Goal: Check status: Check status

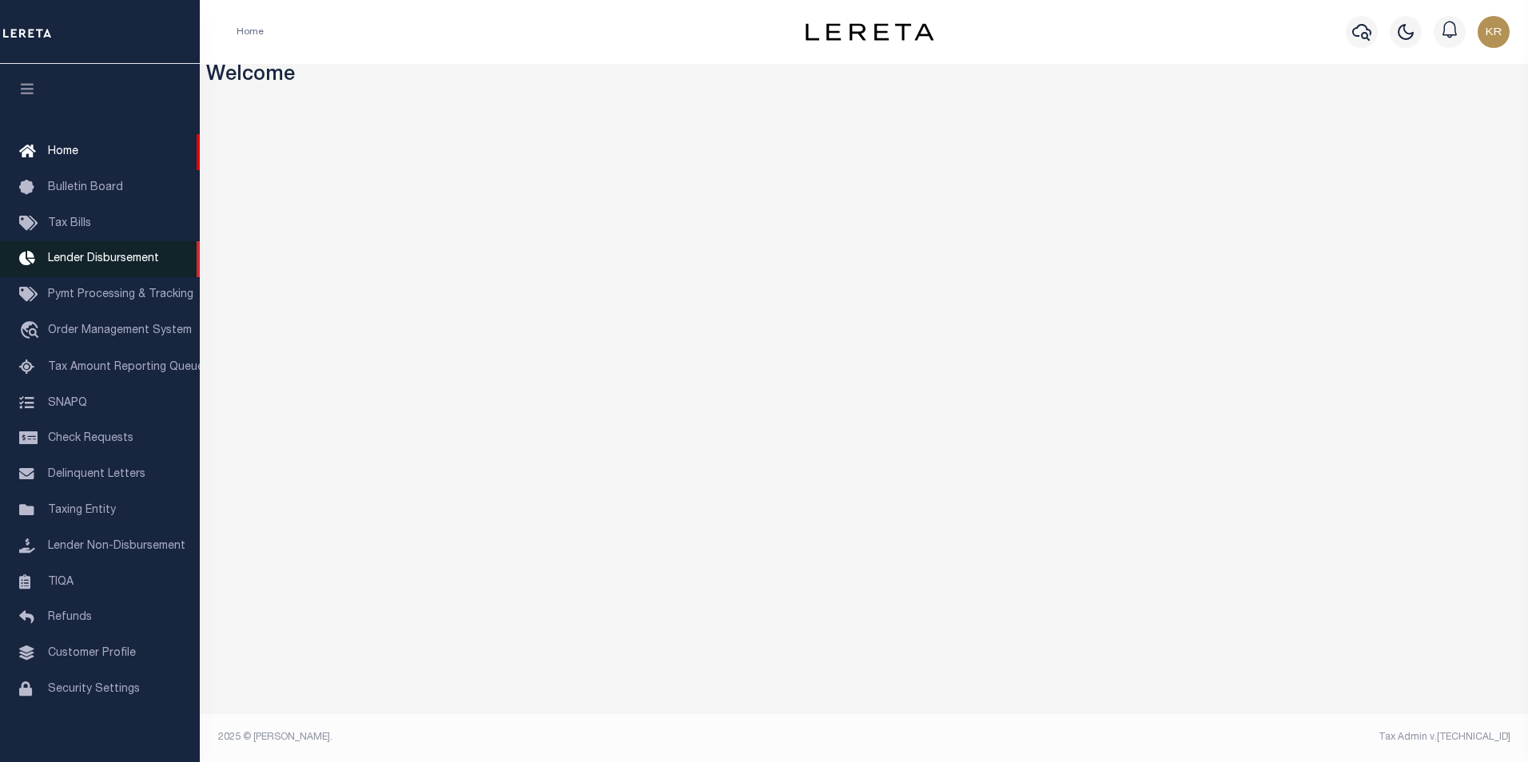
click at [133, 257] on span "Lender Disbursement" at bounding box center [103, 258] width 111 height 11
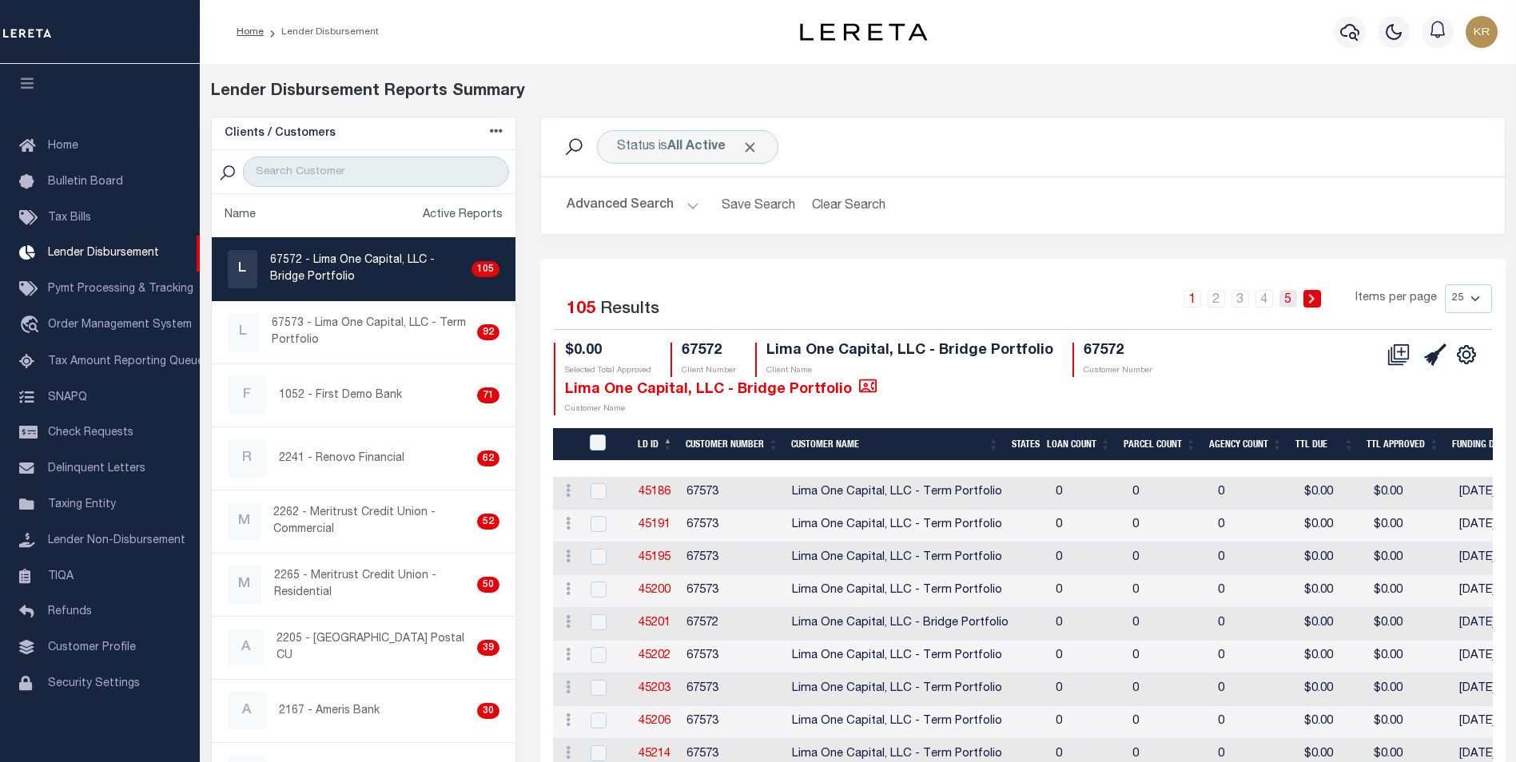
click at [1291, 296] on link "5" at bounding box center [1288, 299] width 18 height 18
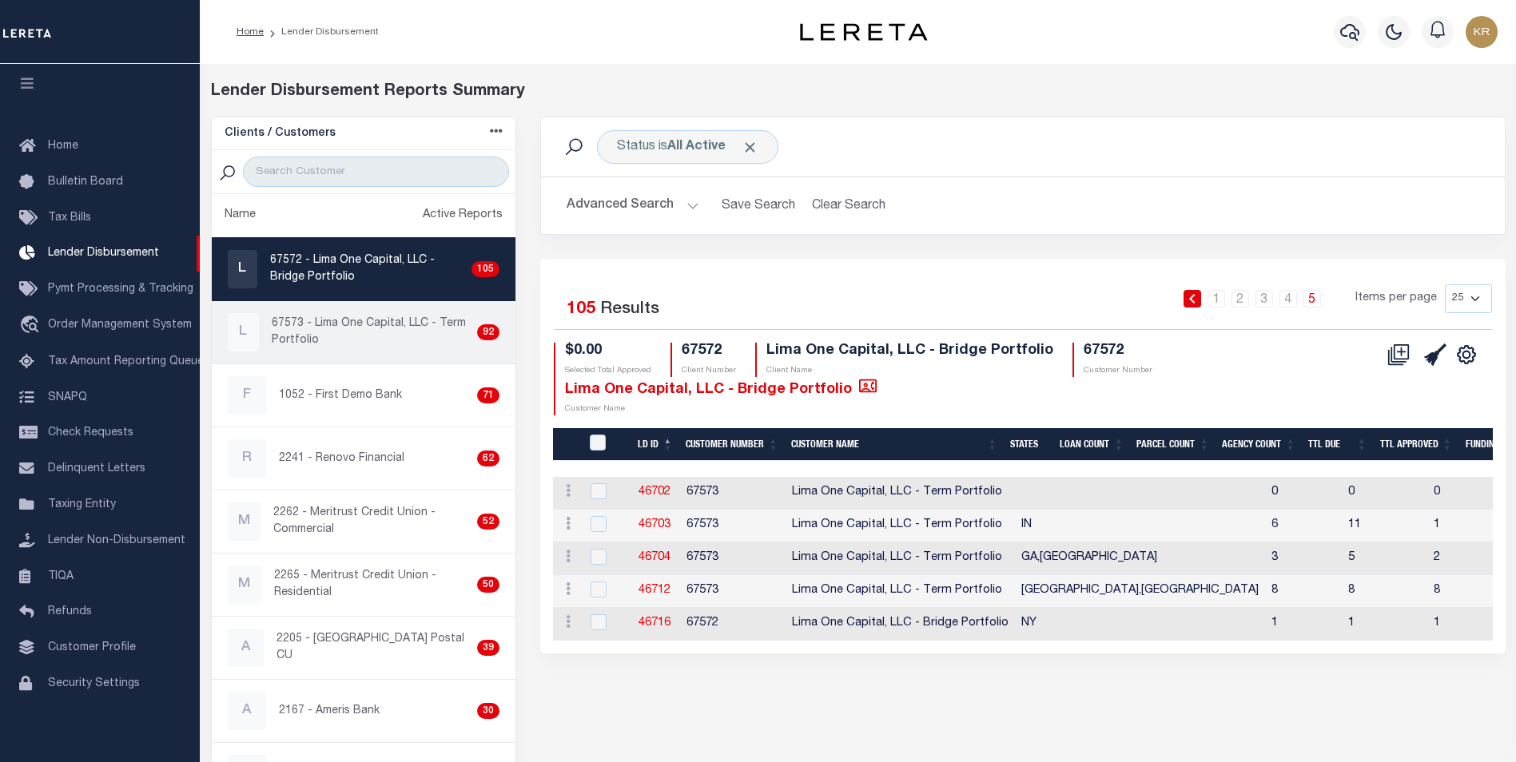
click at [307, 339] on p "67573 - Lima One Capital, LLC - Term Portfolio" at bounding box center [371, 333] width 199 height 34
checkbox input "true"
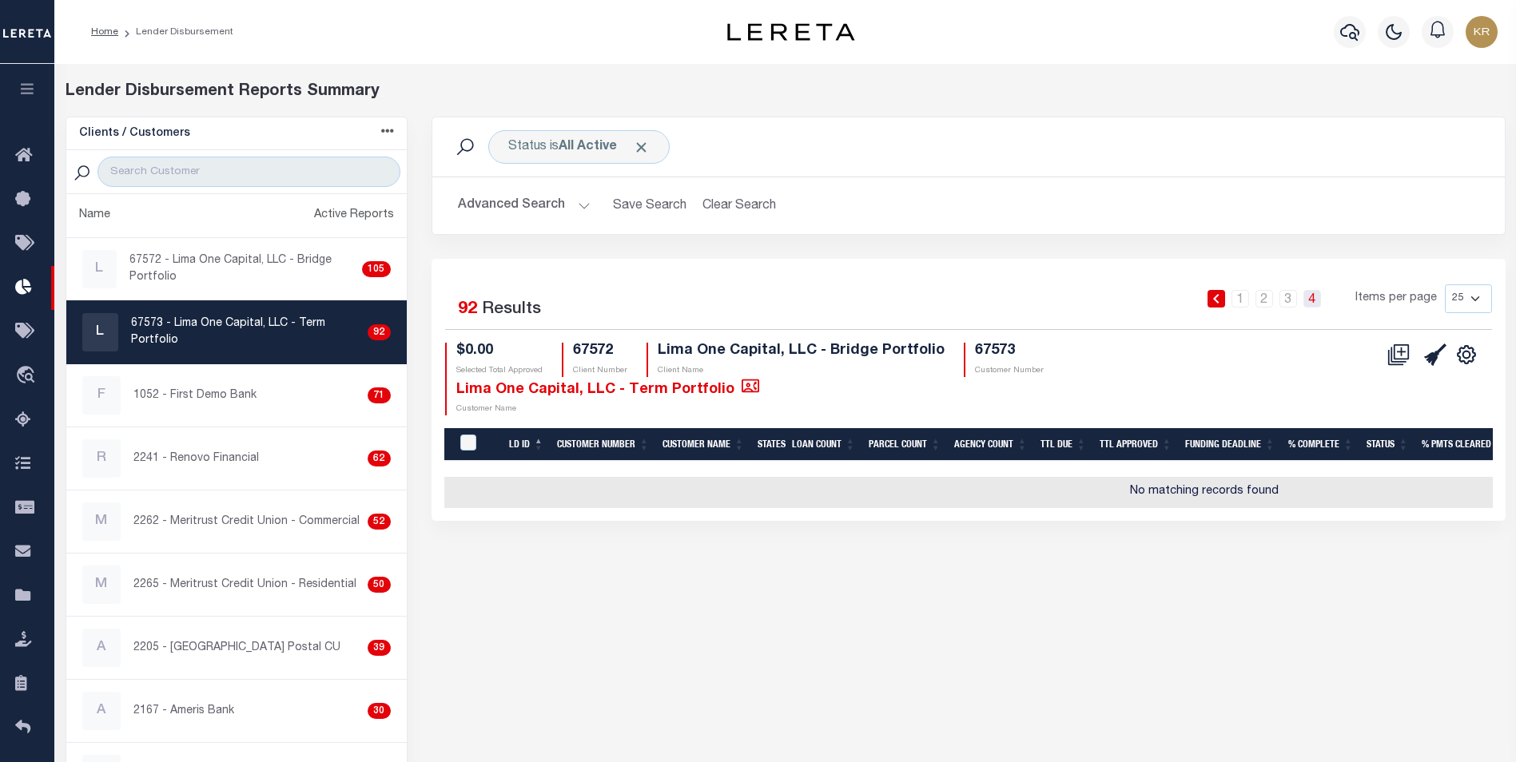
click at [1312, 296] on link "4" at bounding box center [1312, 299] width 18 height 18
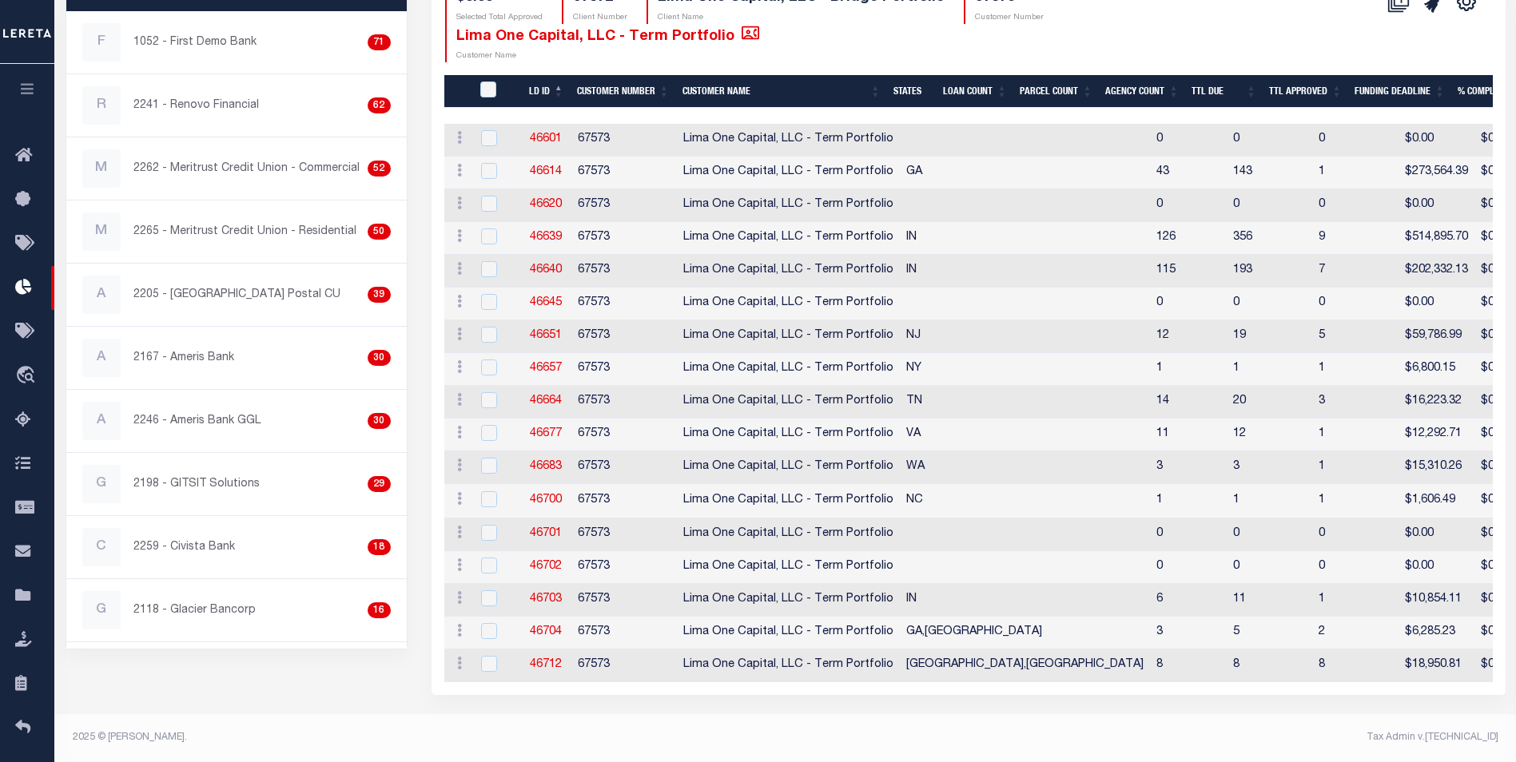
click at [921, 590] on td "IN" at bounding box center [1025, 600] width 250 height 33
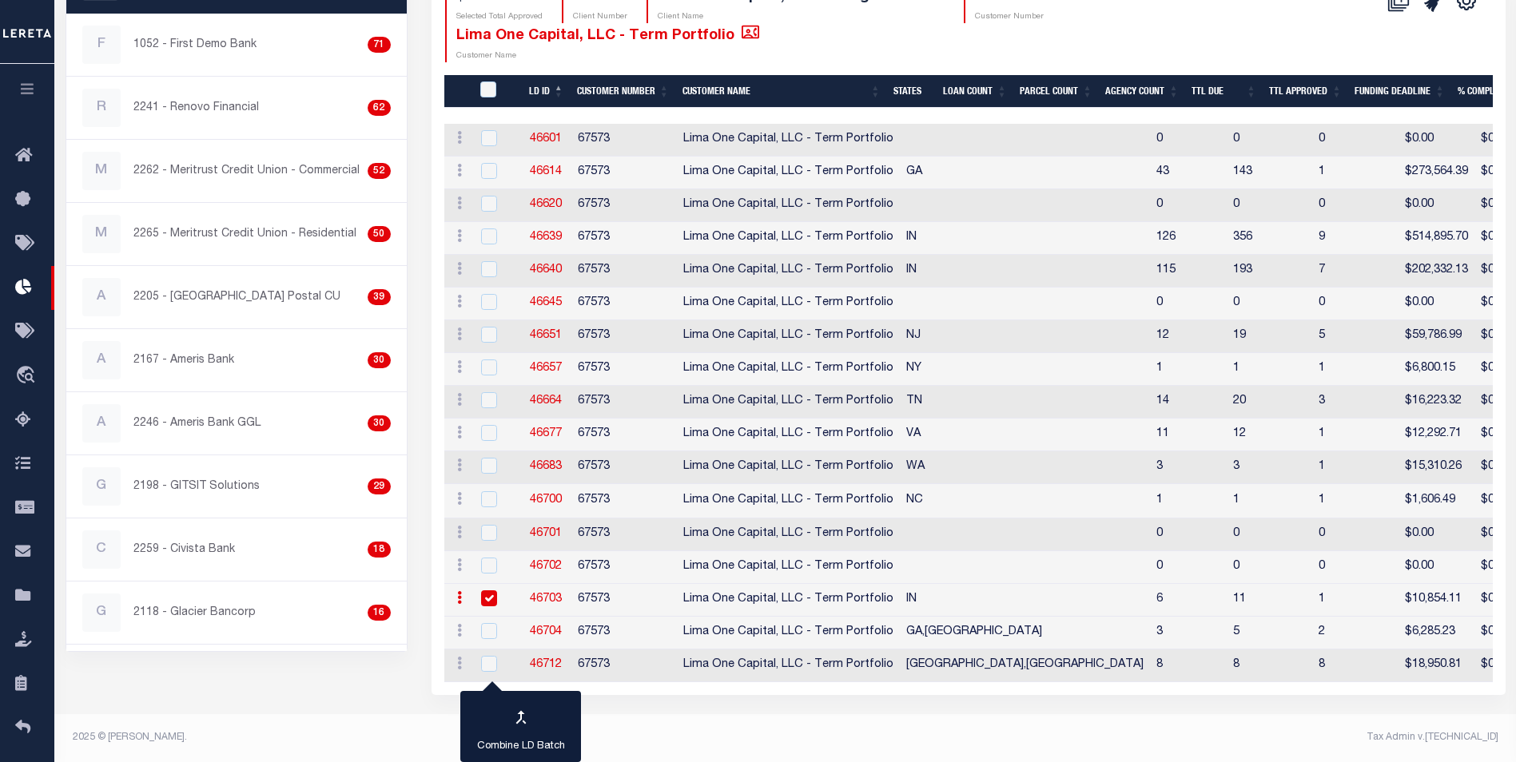
click at [489, 591] on input "checkbox" at bounding box center [489, 599] width 16 height 16
checkbox input "false"
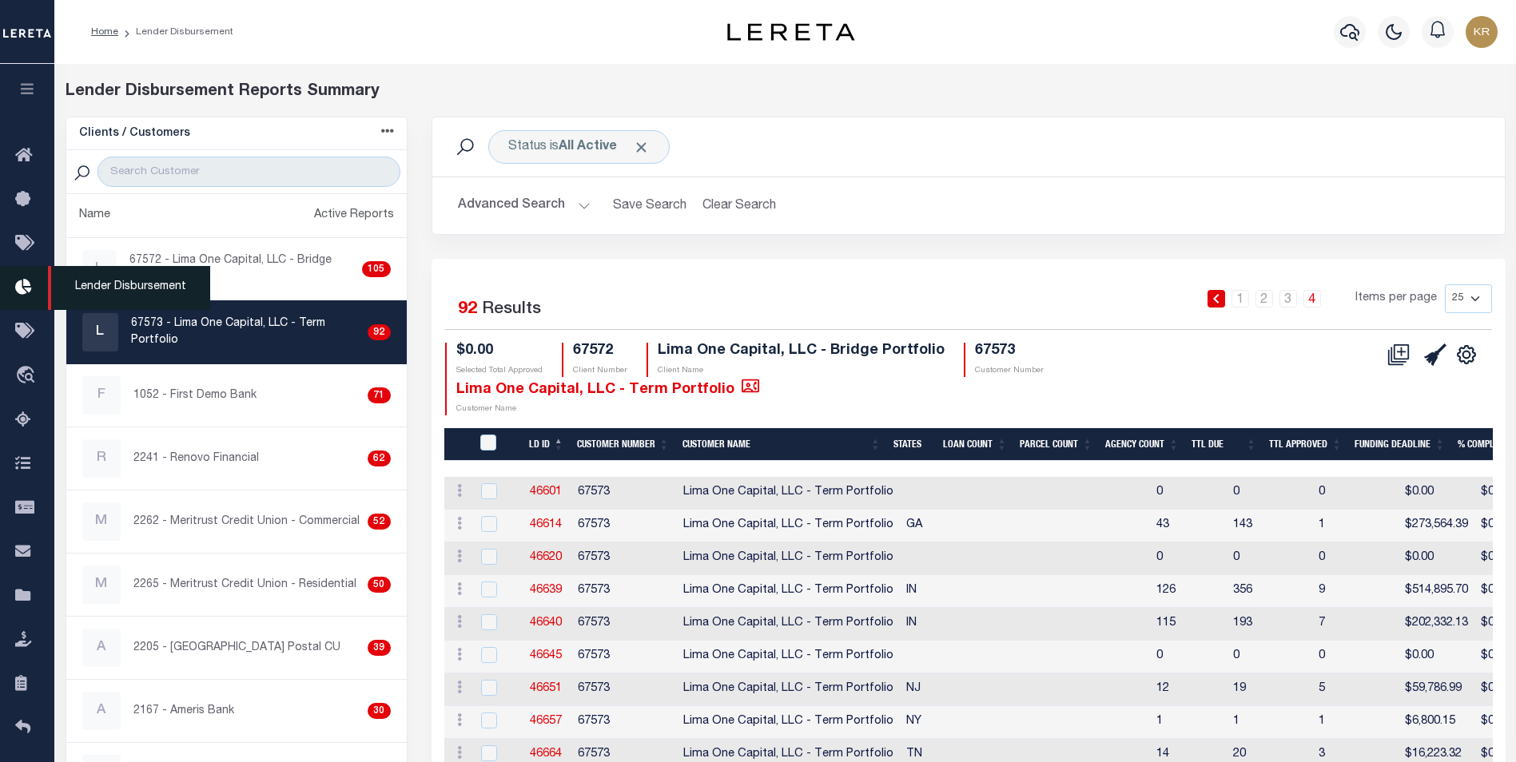
click at [121, 287] on span "Lender Disbursement" at bounding box center [129, 288] width 162 height 44
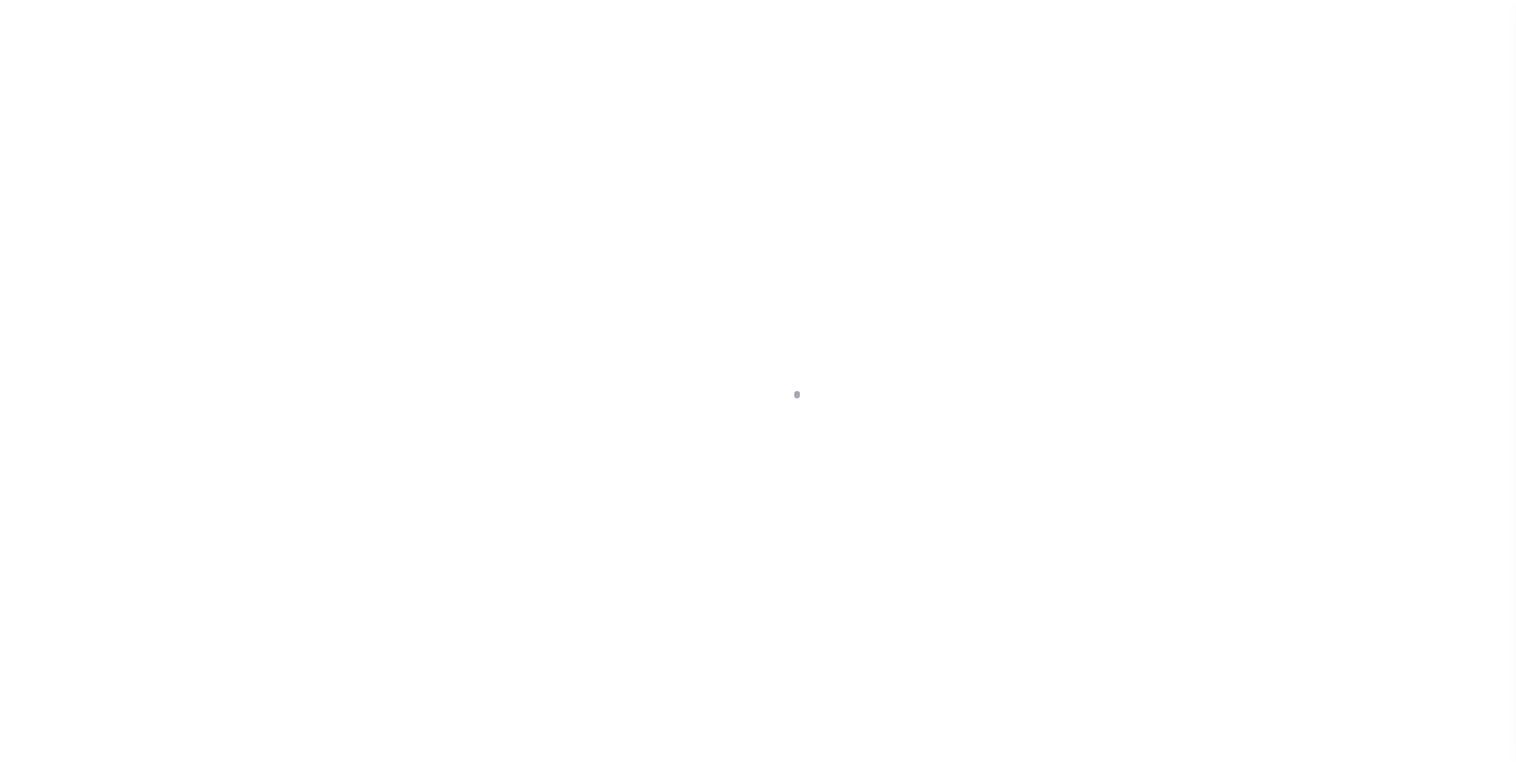
scroll to position [16, 0]
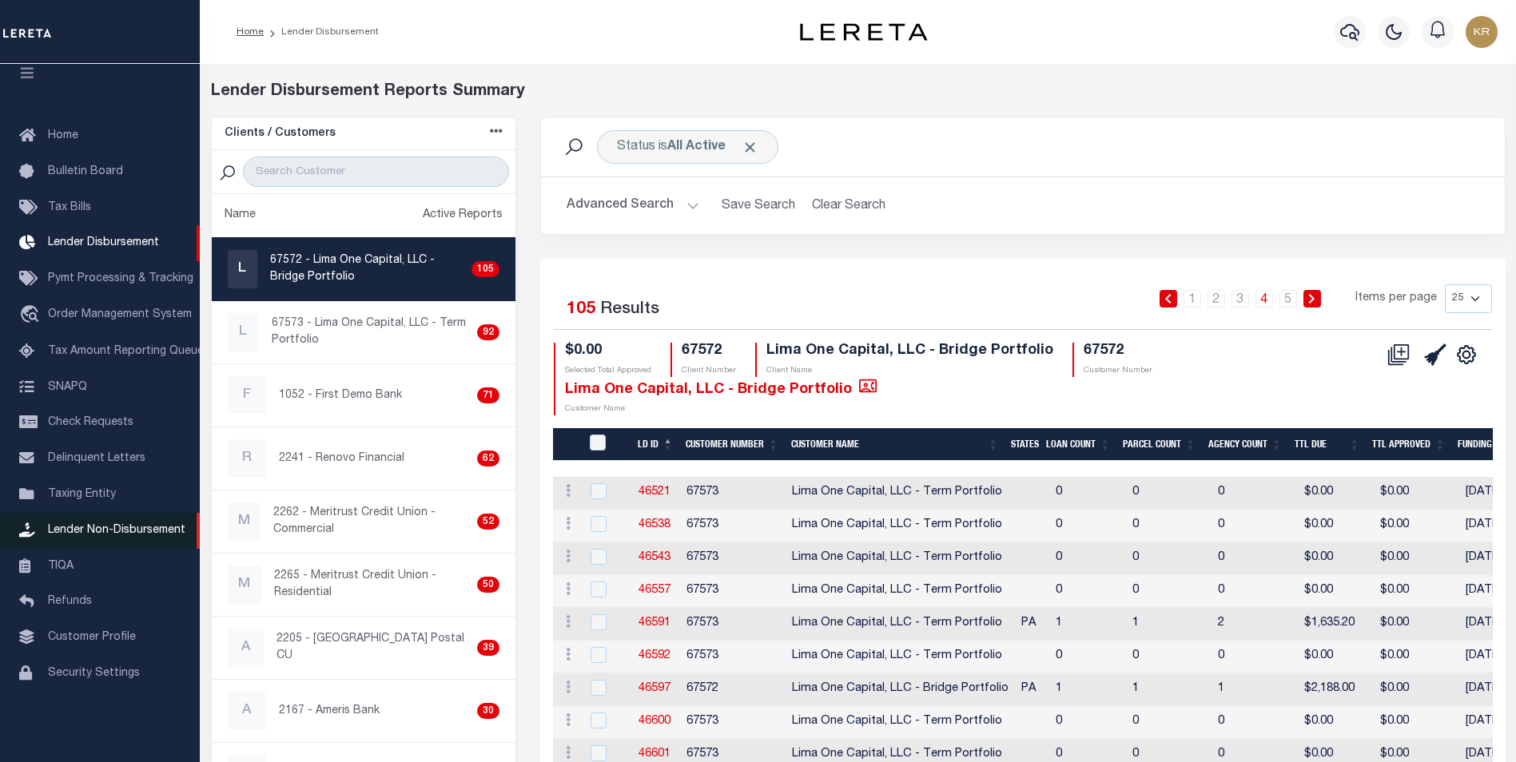
click at [59, 536] on span "Lender Non-Disbursement" at bounding box center [116, 530] width 137 height 11
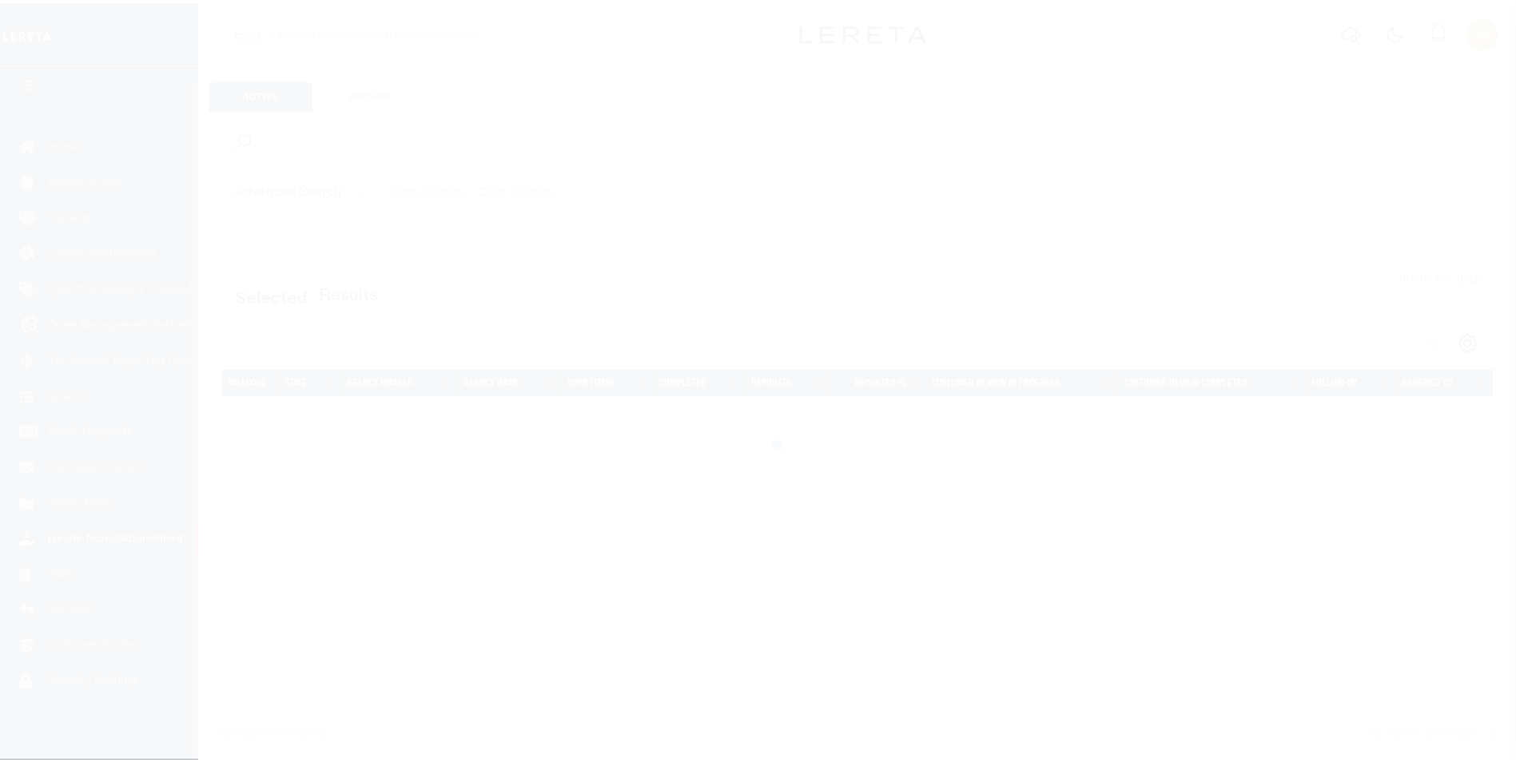
scroll to position [16, 0]
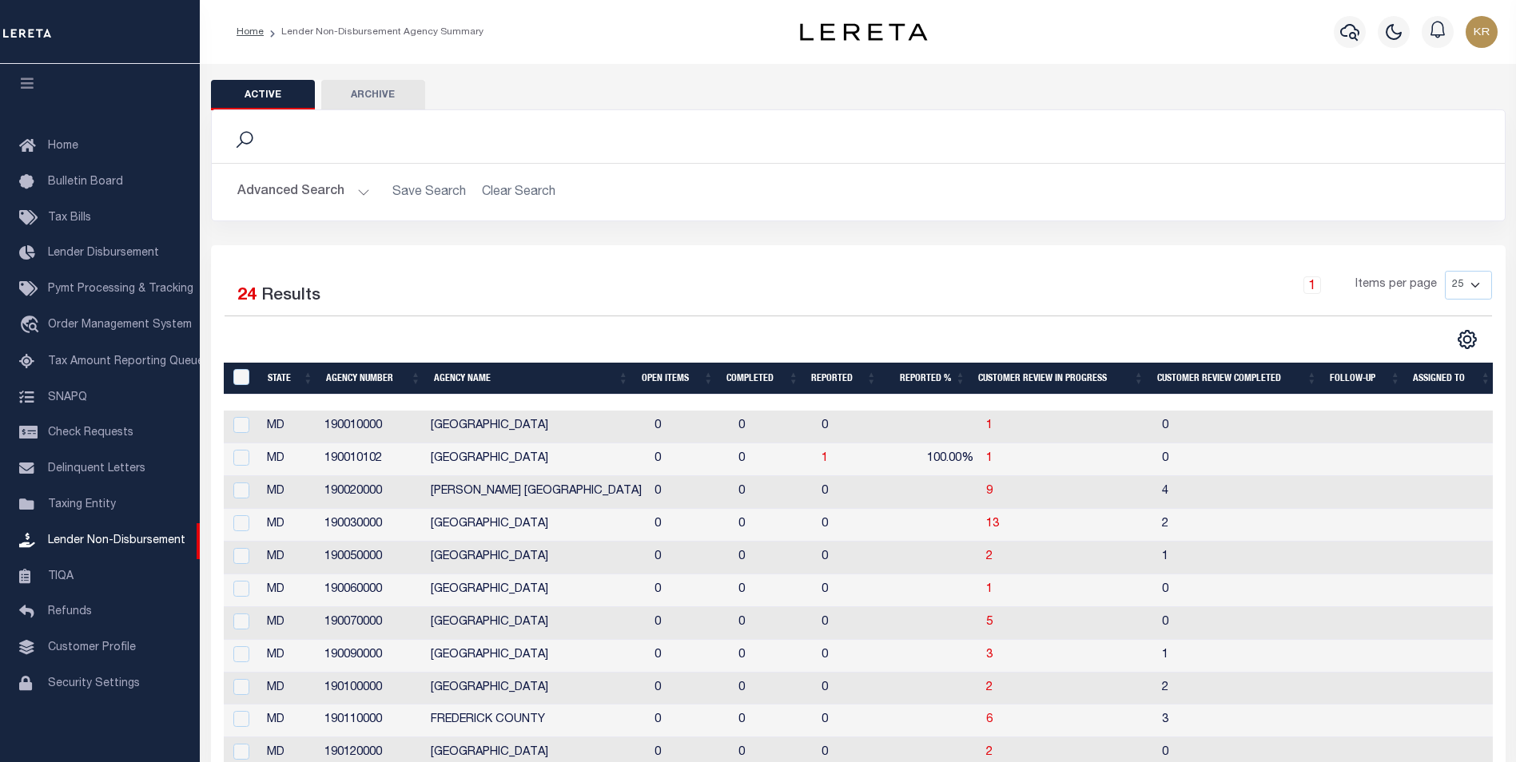
click at [290, 188] on button "Advanced Search" at bounding box center [303, 192] width 133 height 31
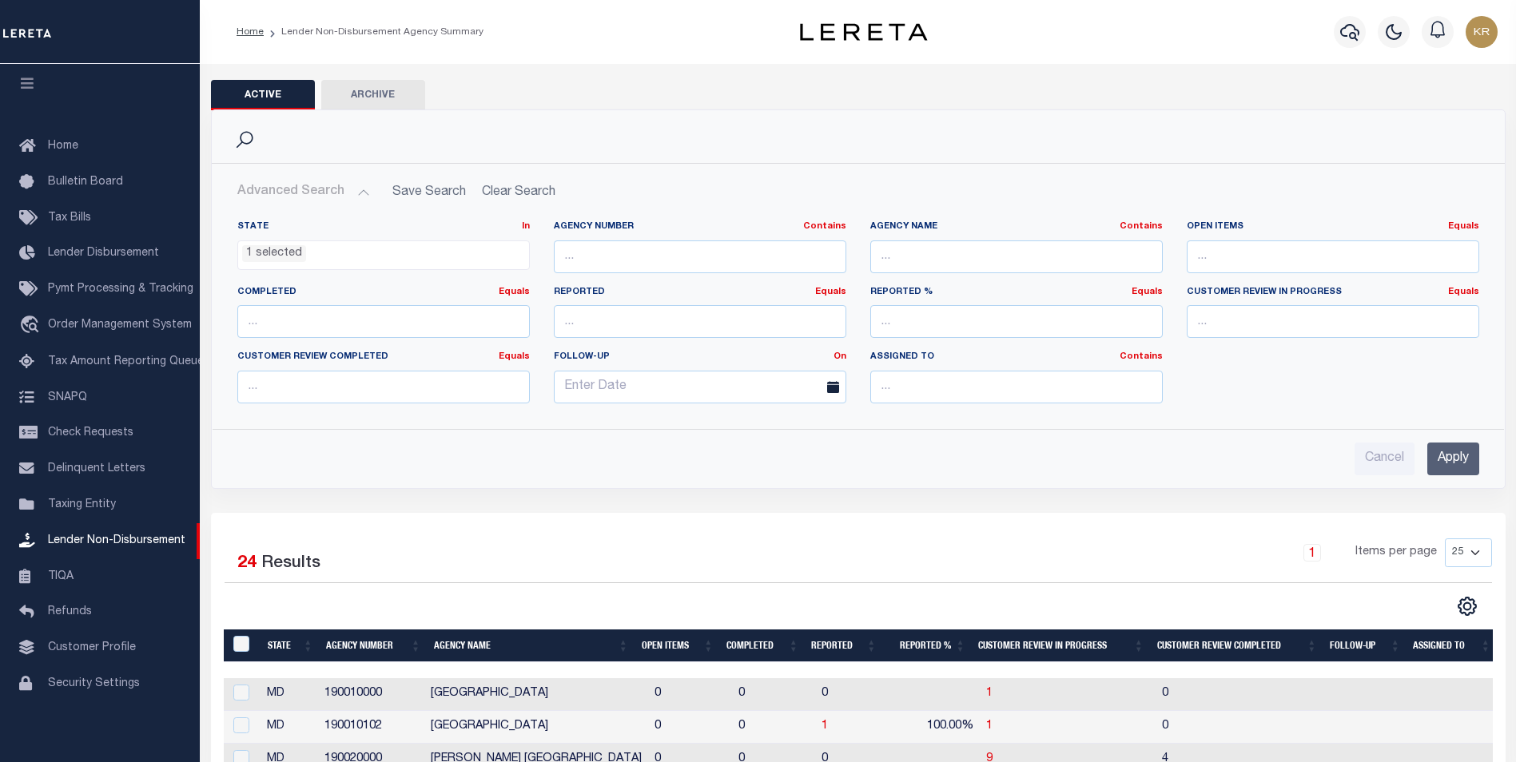
click at [305, 257] on ul "1 selected" at bounding box center [383, 252] width 291 height 22
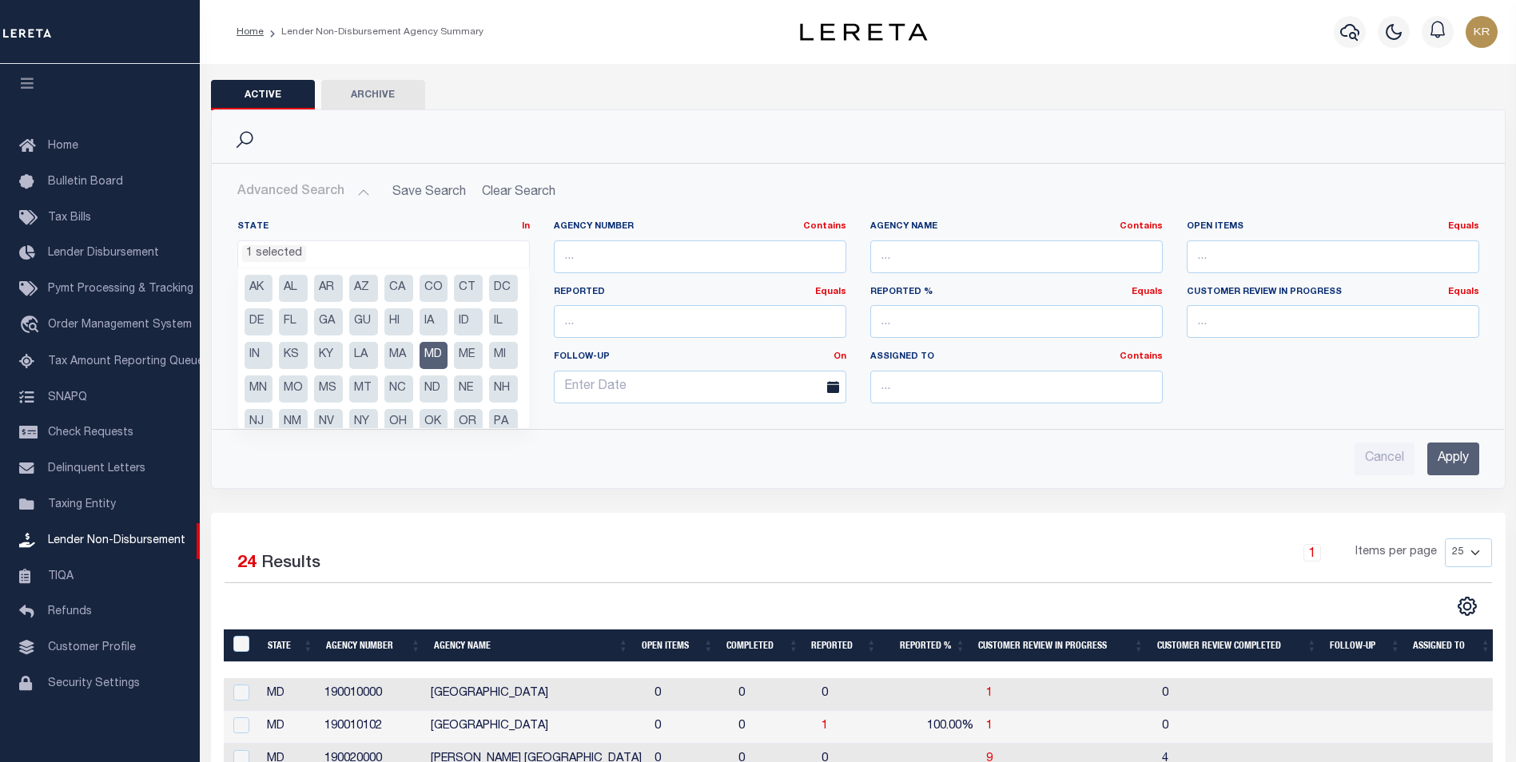
click at [420, 369] on li "MD" at bounding box center [434, 355] width 29 height 27
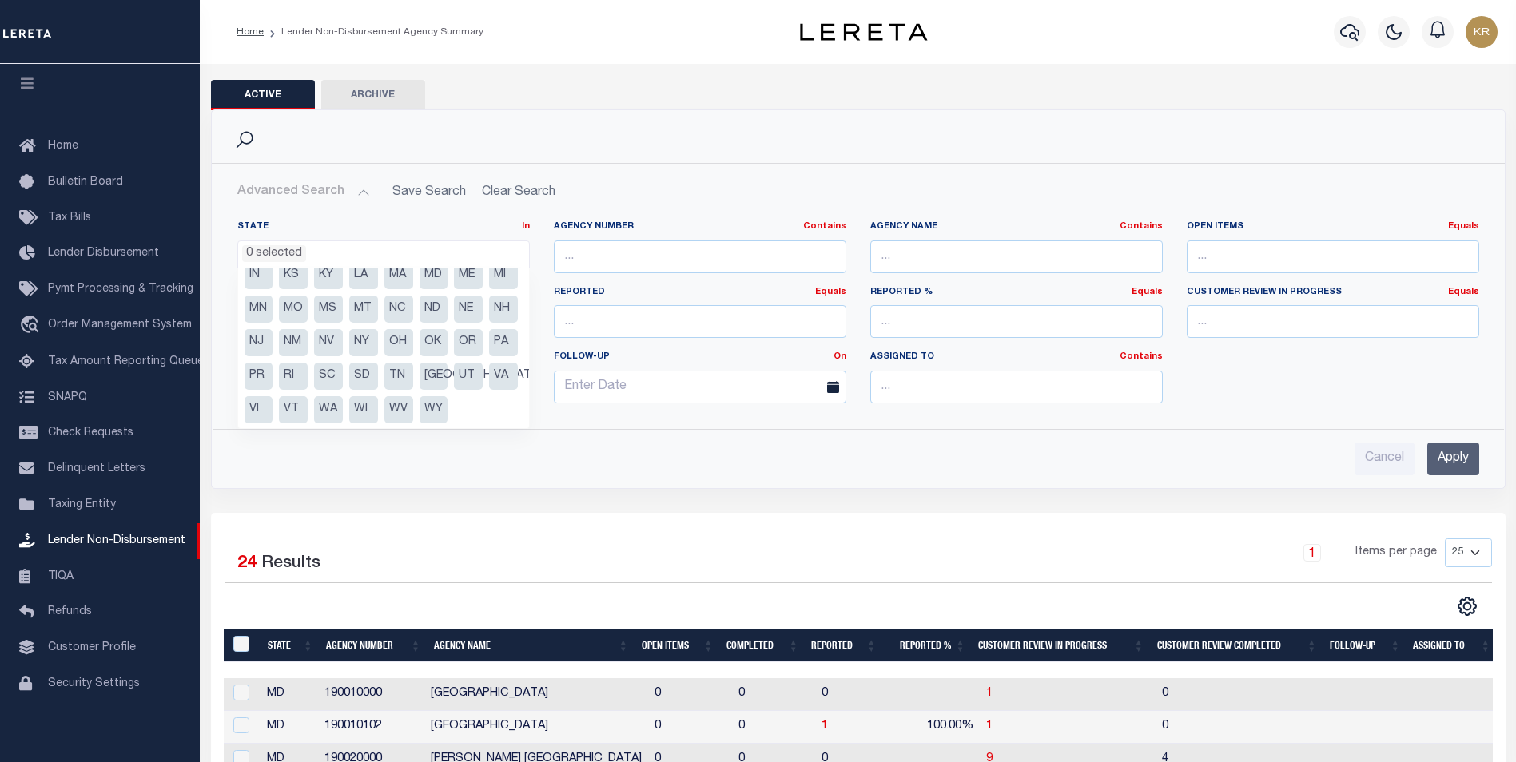
click at [349, 356] on li "NY" at bounding box center [363, 342] width 29 height 27
select select "NY"
click at [349, 356] on li "NY" at bounding box center [363, 342] width 29 height 27
select select "NY"
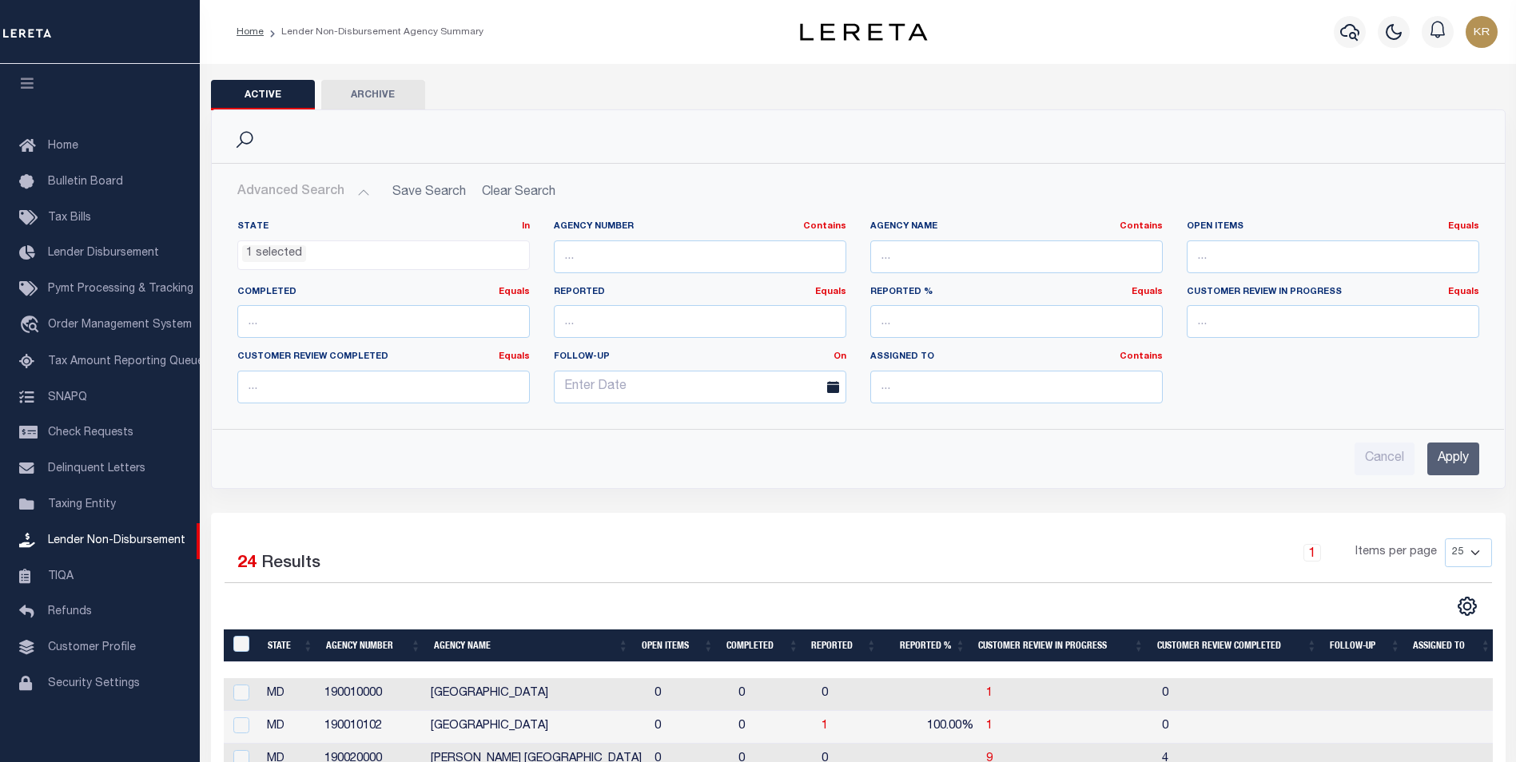
click at [1449, 457] on input "Apply" at bounding box center [1453, 459] width 52 height 33
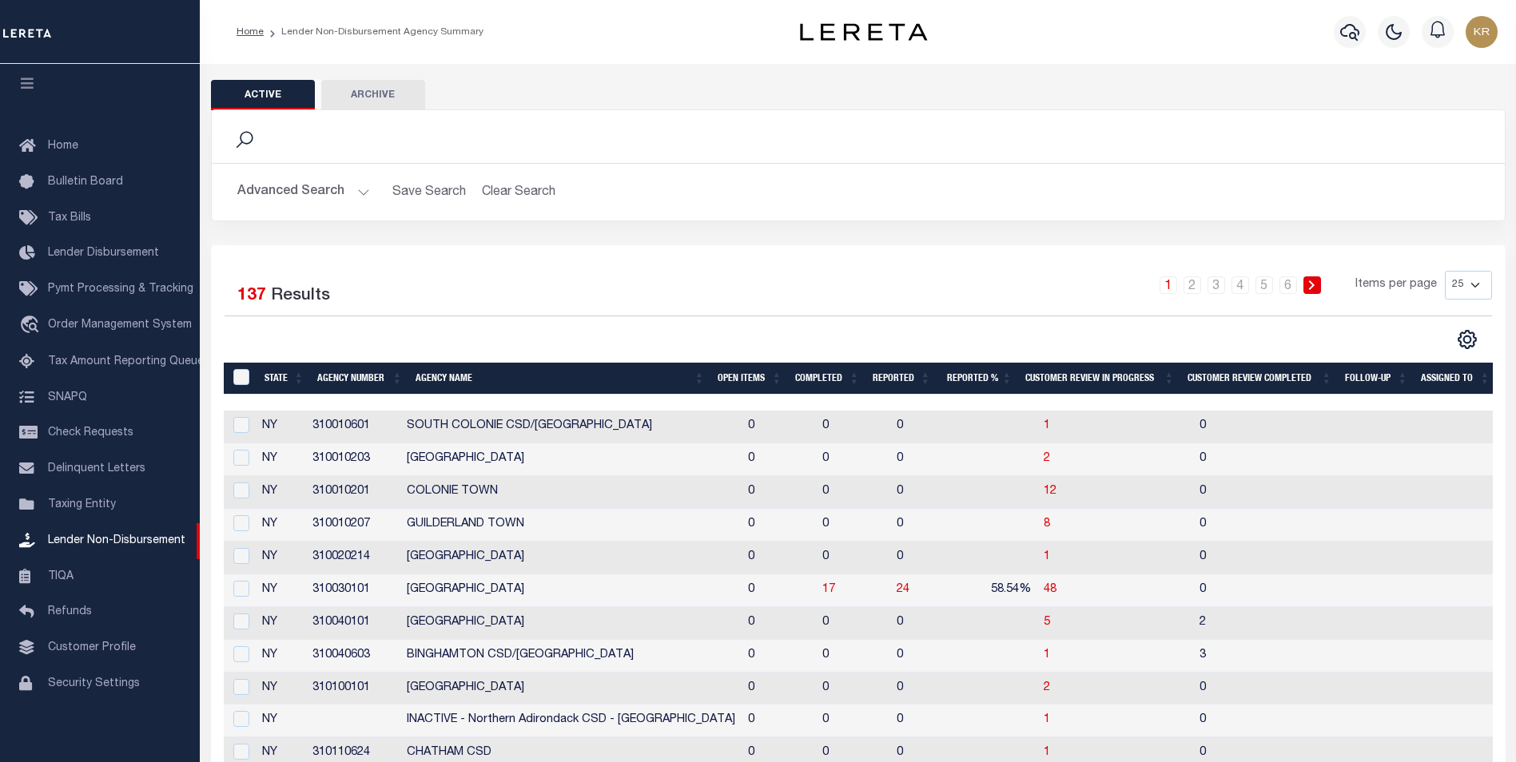
click at [277, 197] on button "Advanced Search" at bounding box center [303, 192] width 133 height 31
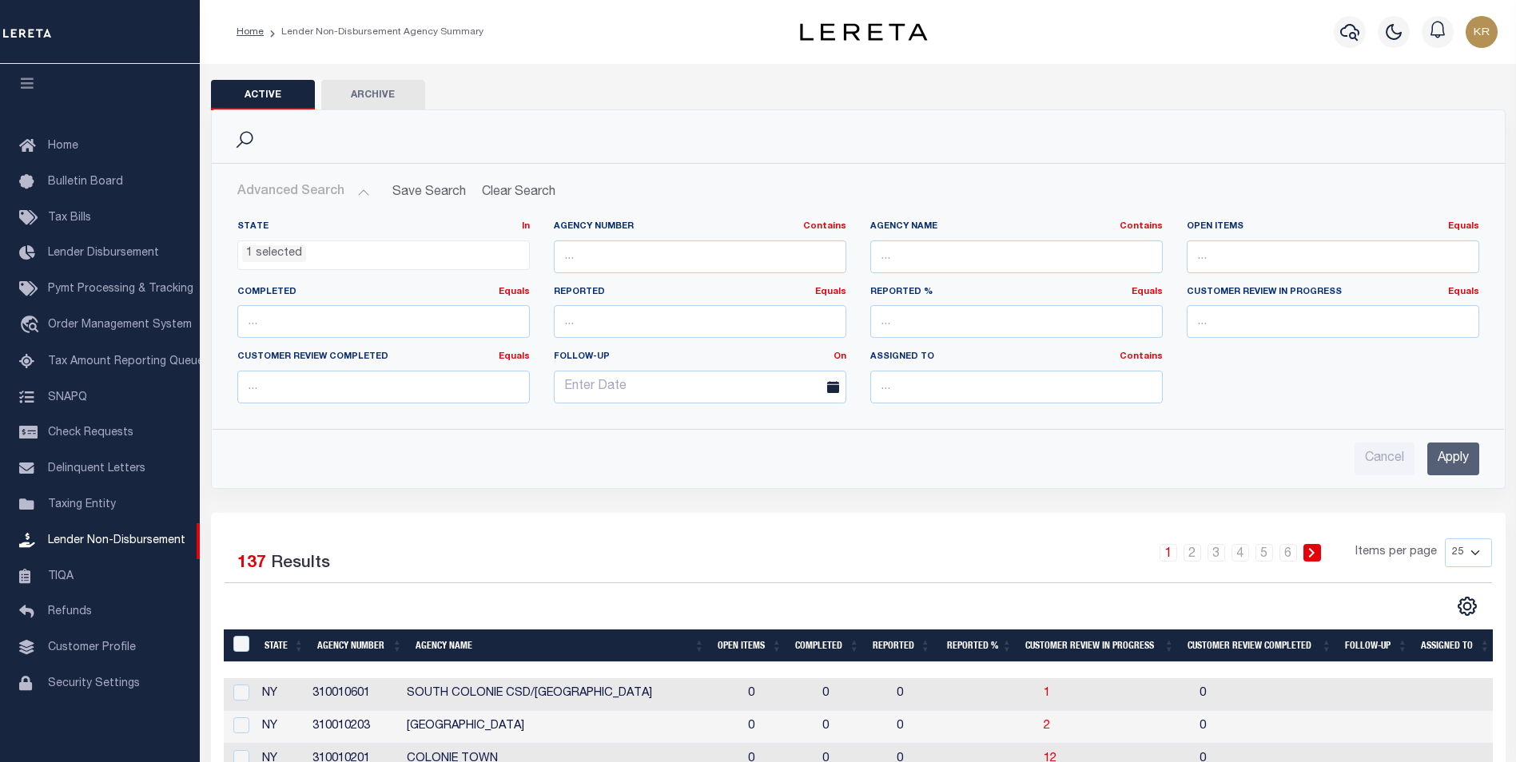
click at [741, 539] on div "1 2 3 4 5 6 Items per page 25 50 100 200" at bounding box center [1019, 560] width 945 height 42
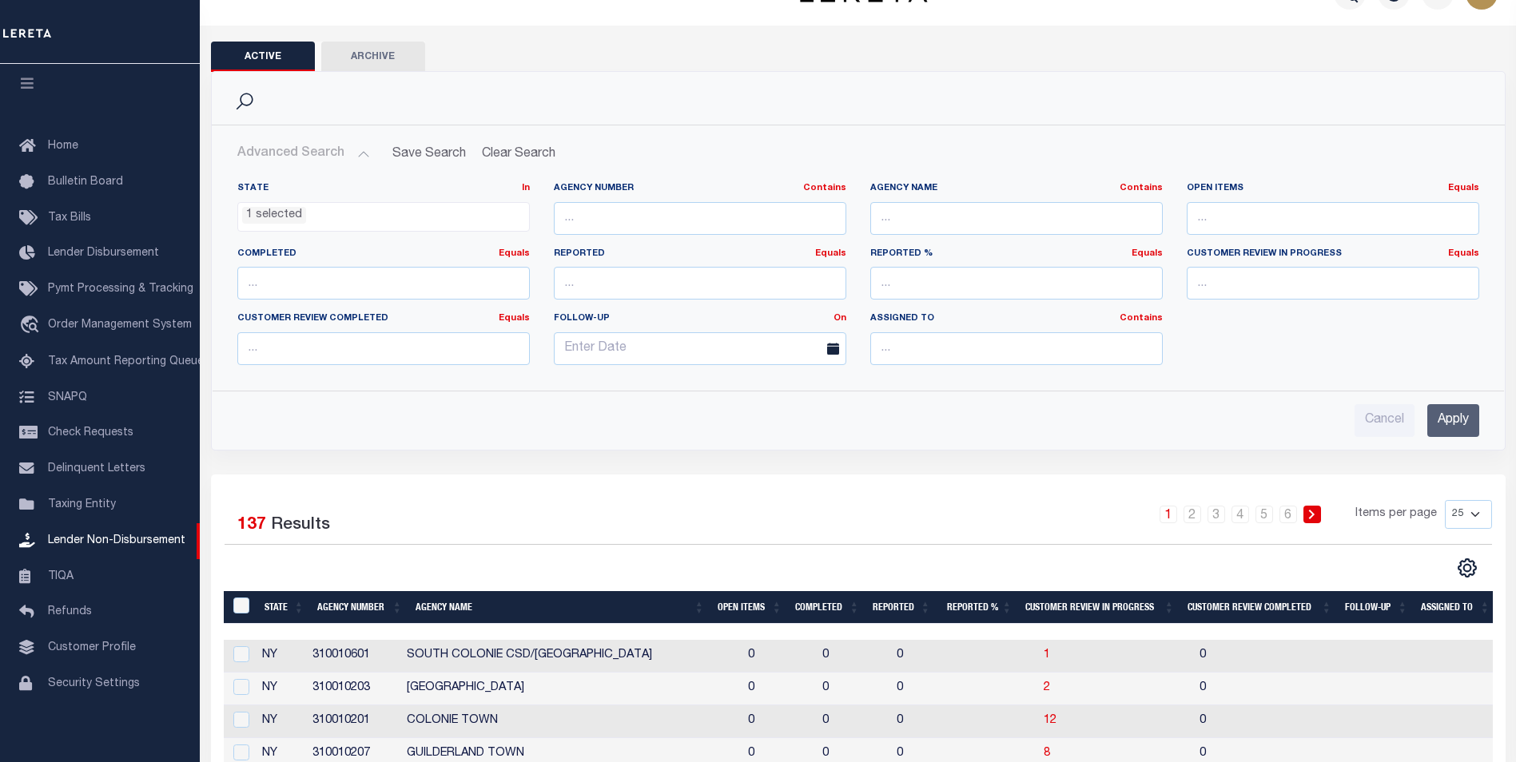
scroll to position [0, 0]
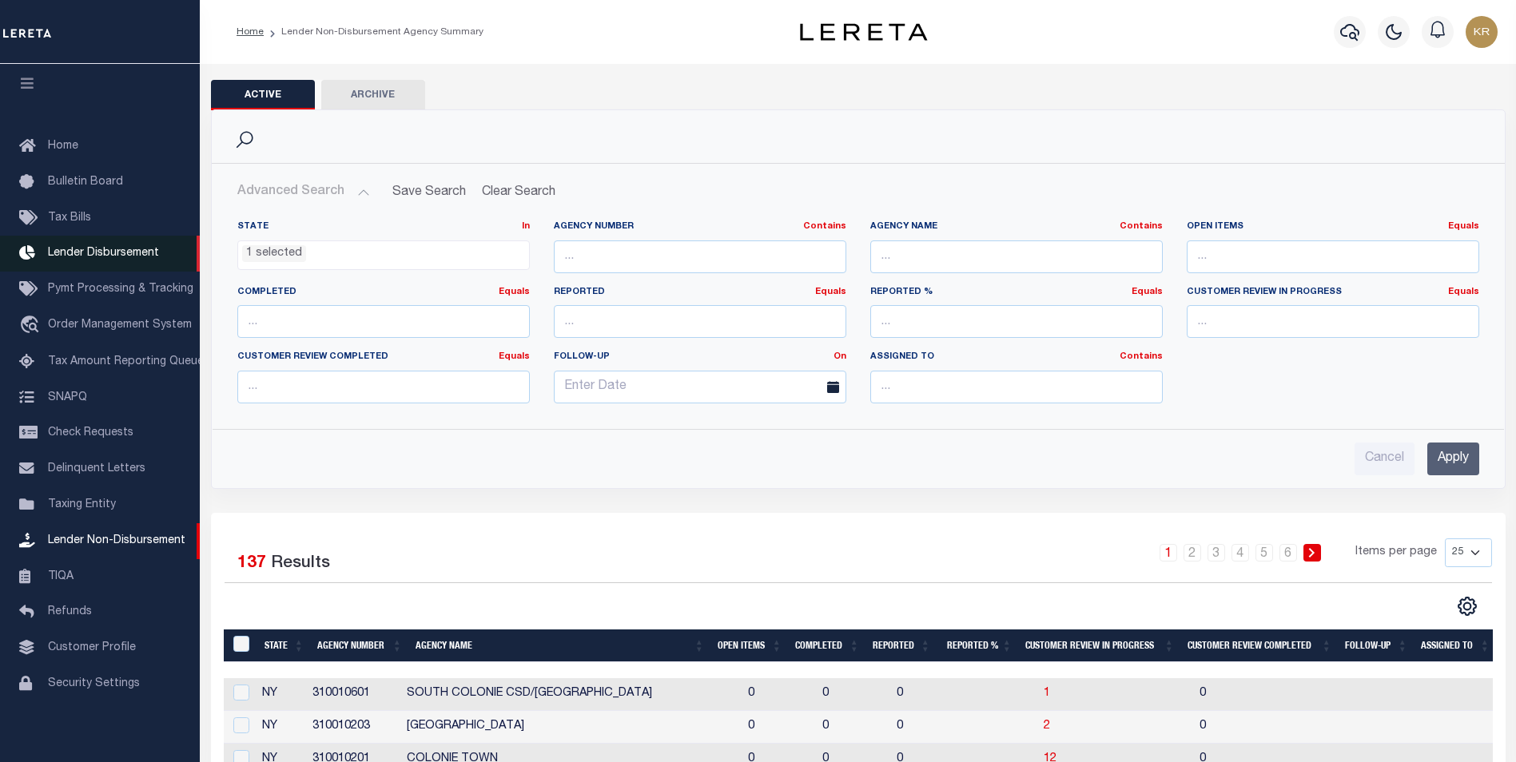
click at [82, 248] on span "Lender Disbursement" at bounding box center [103, 253] width 111 height 11
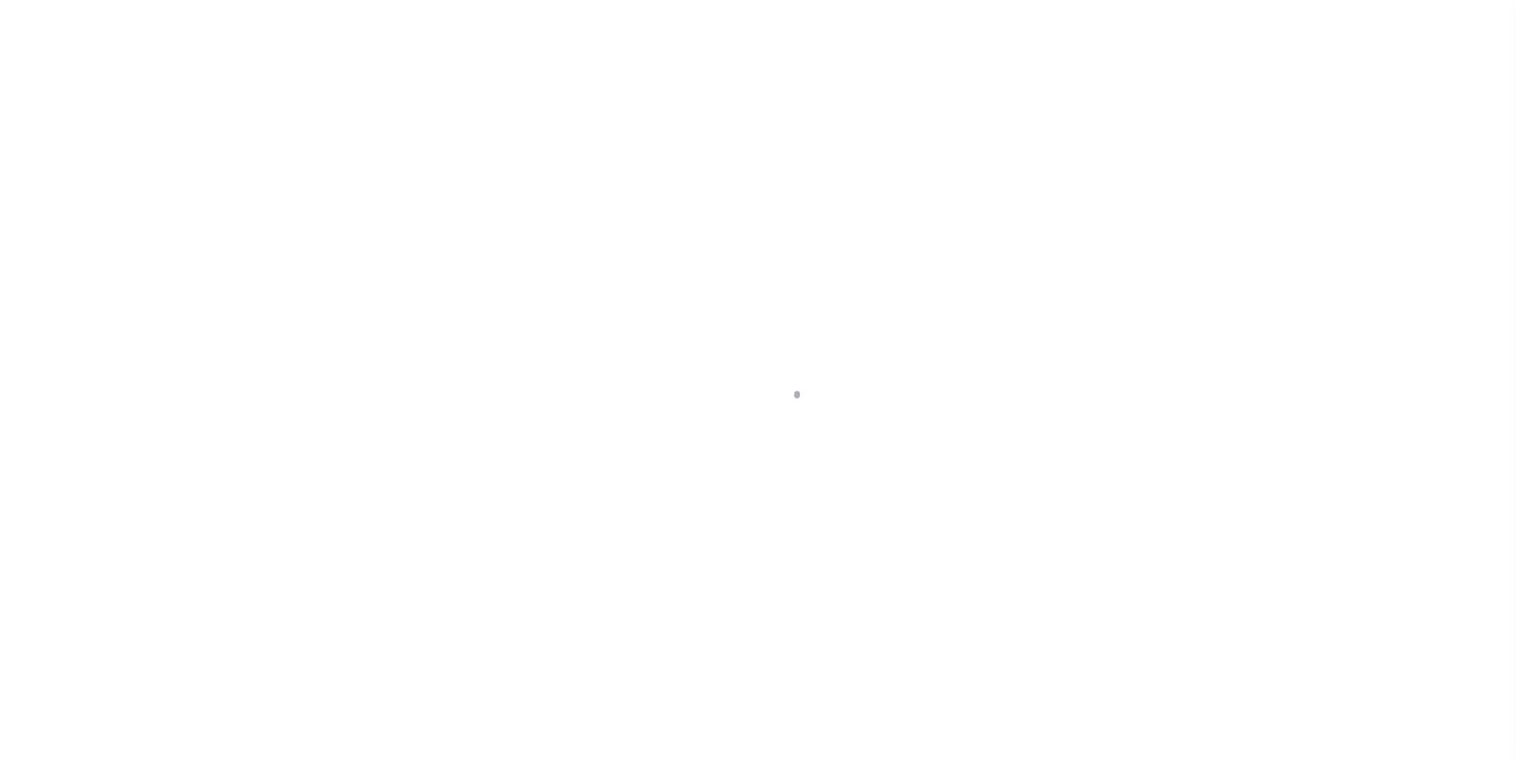
scroll to position [16, 0]
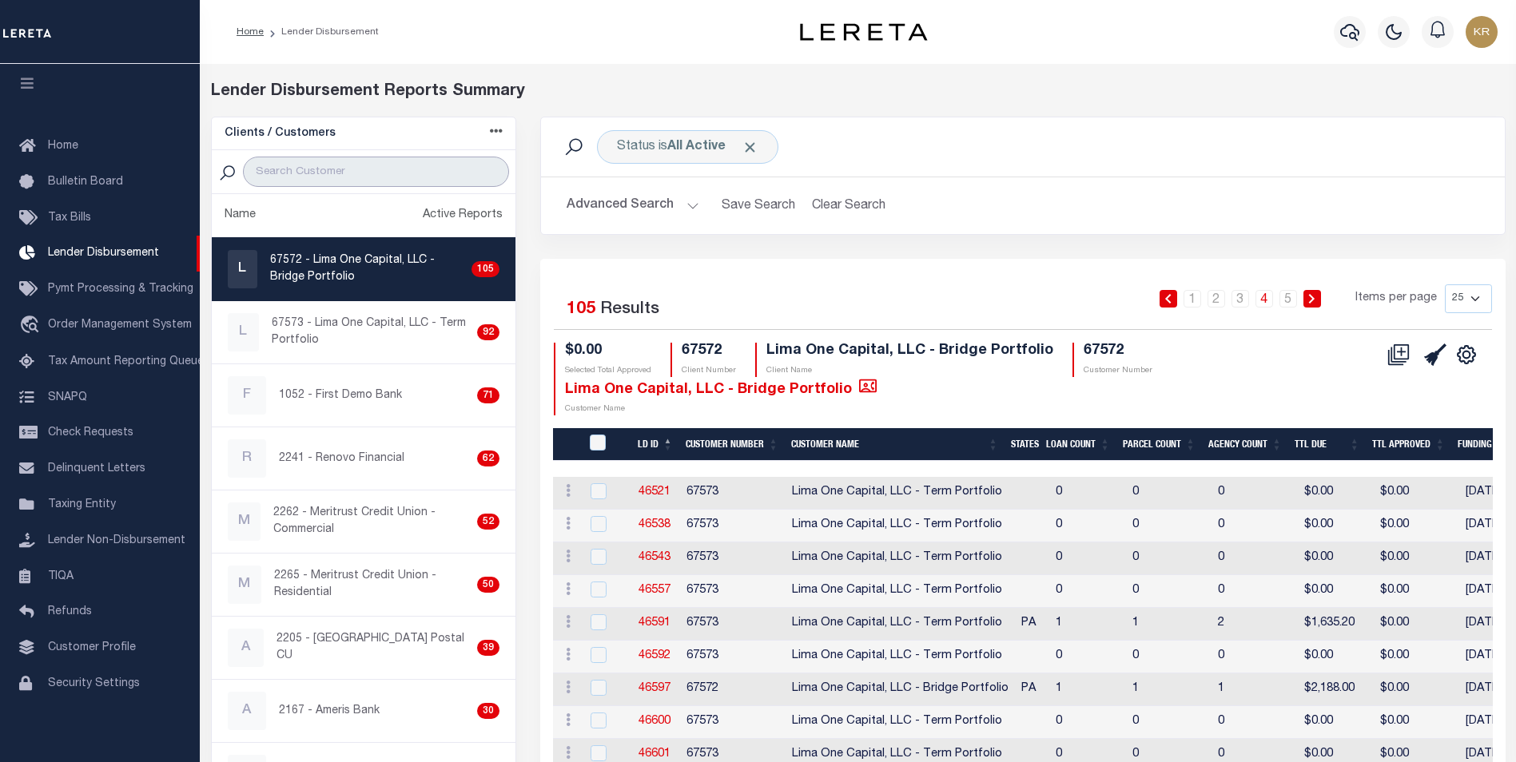
click at [300, 169] on input "search" at bounding box center [376, 172] width 266 height 30
type input "first bank"
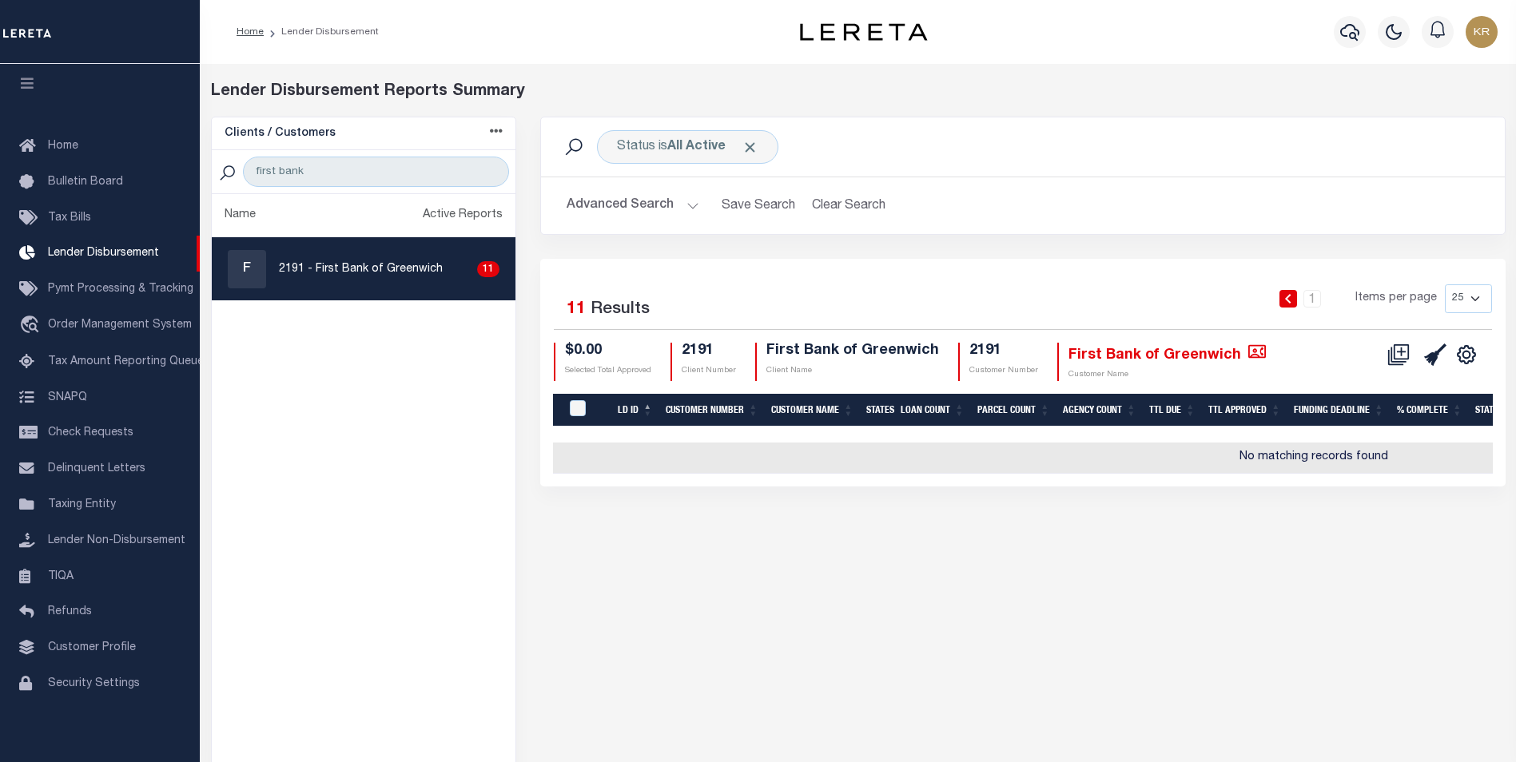
click at [408, 265] on p "2191 - First Bank of Greenwich" at bounding box center [361, 269] width 164 height 17
checkbox input "true"
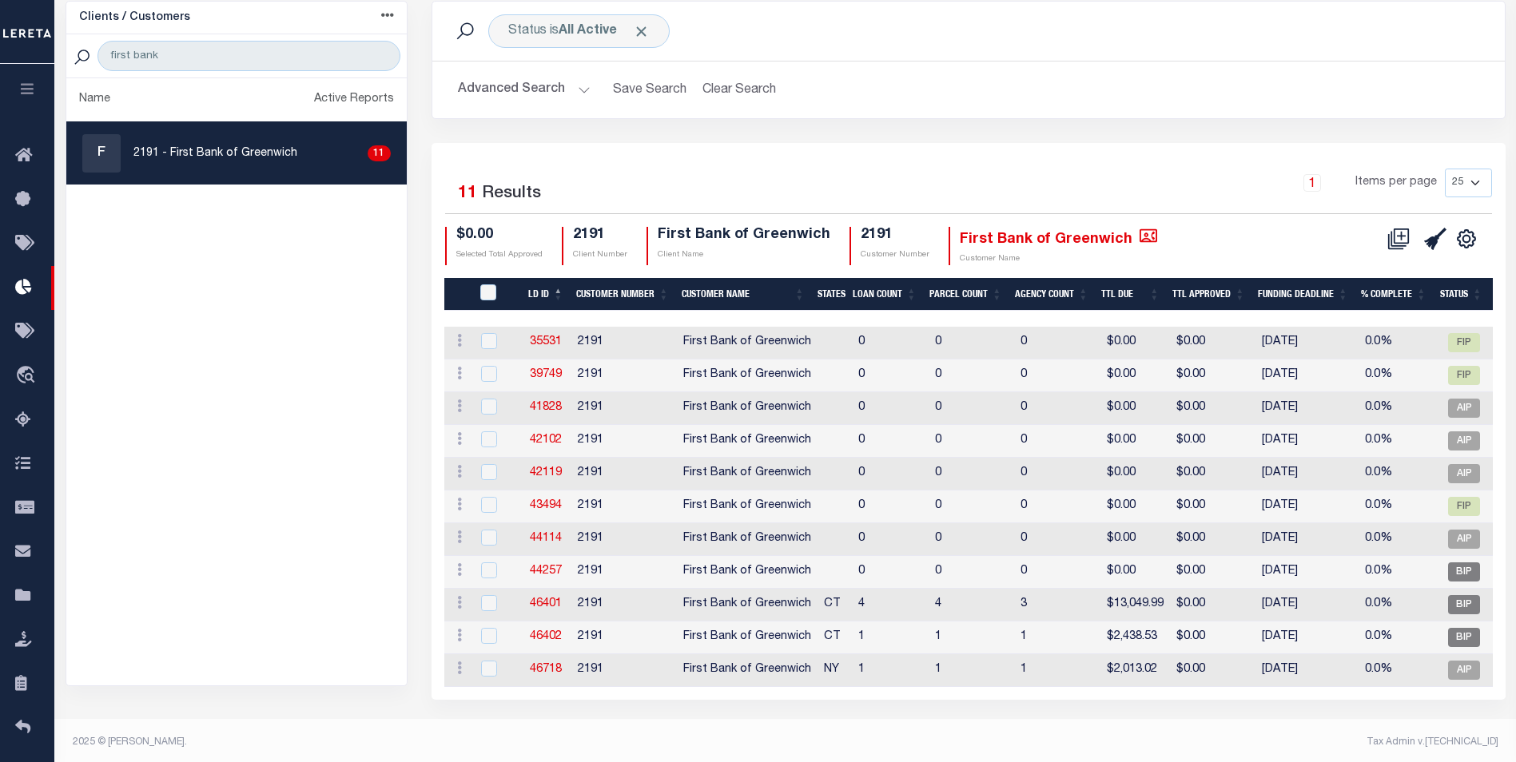
scroll to position [129, 0]
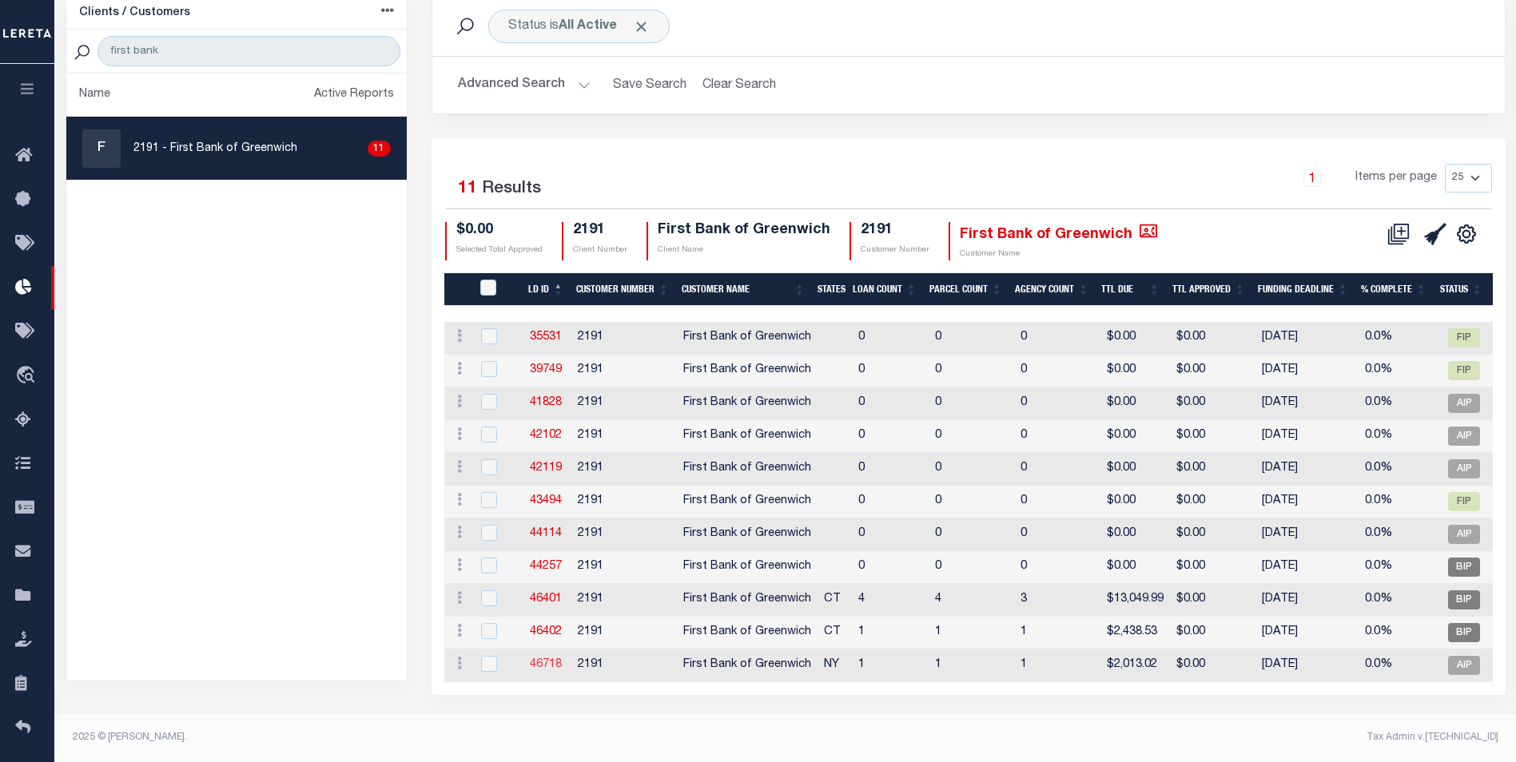
click at [551, 659] on link "46718" at bounding box center [546, 664] width 32 height 11
checkbox input "true"
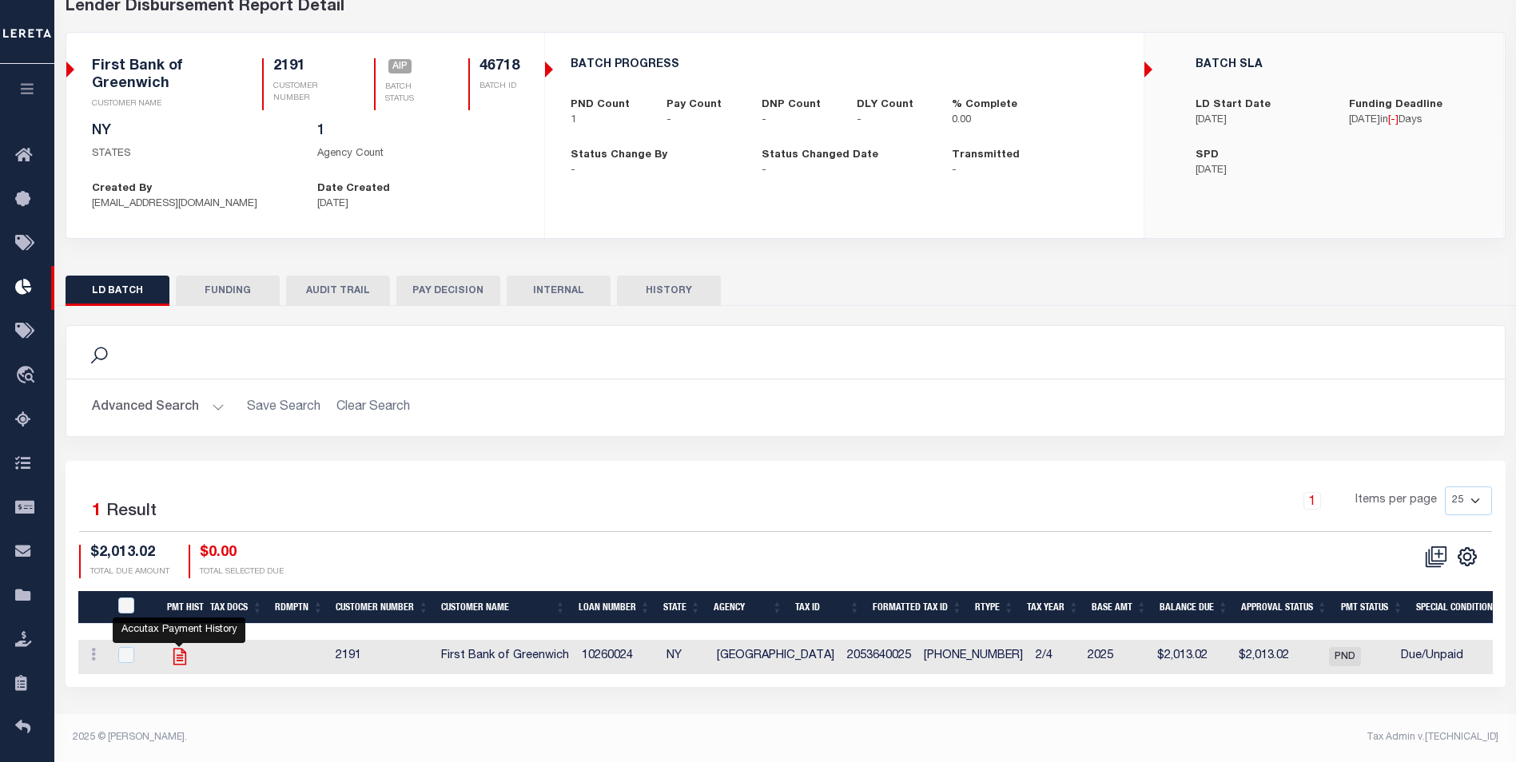
click at [178, 659] on icon "" at bounding box center [179, 657] width 21 height 21
checkbox input "true"
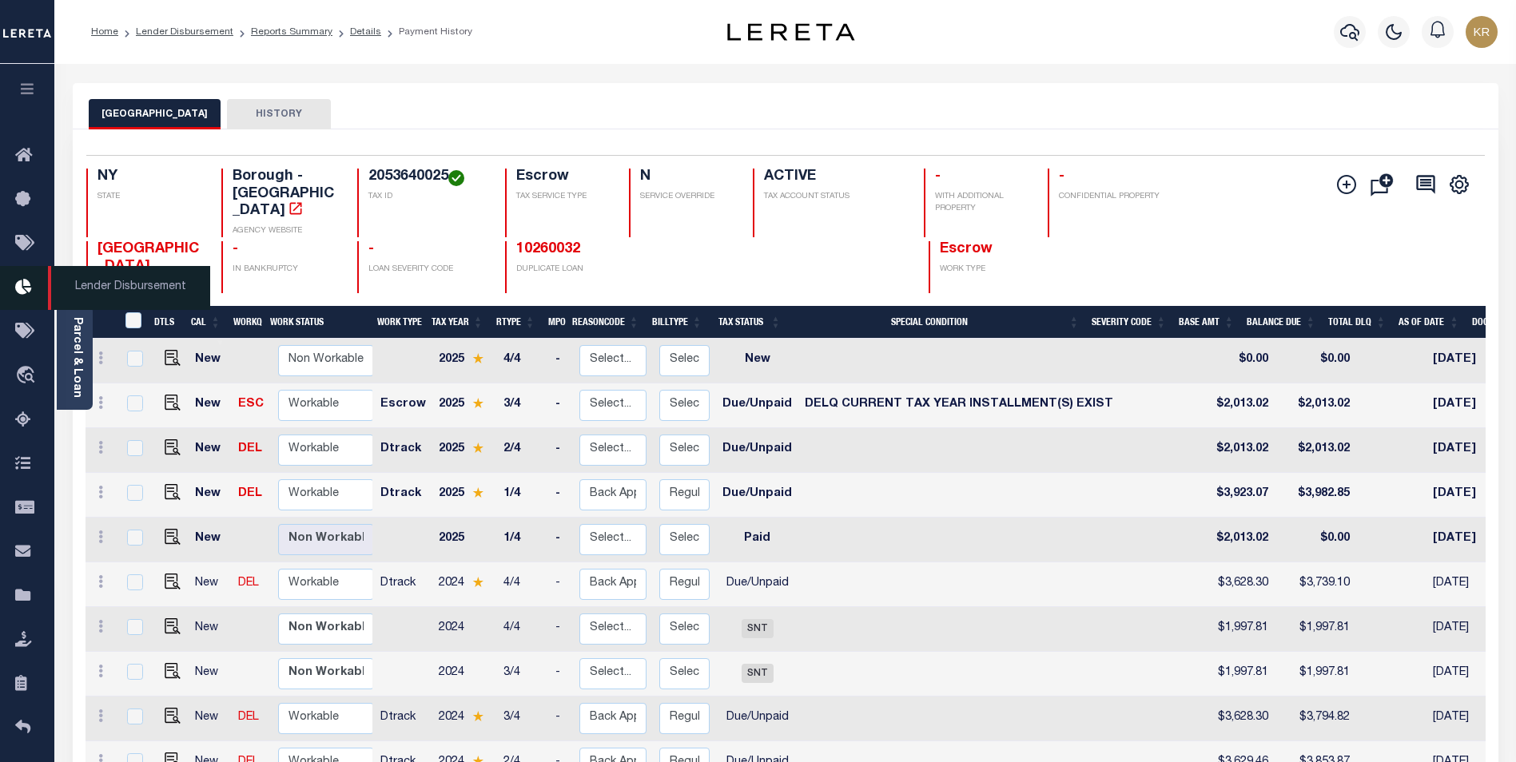
click at [102, 281] on span "Lender Disbursement" at bounding box center [129, 288] width 162 height 44
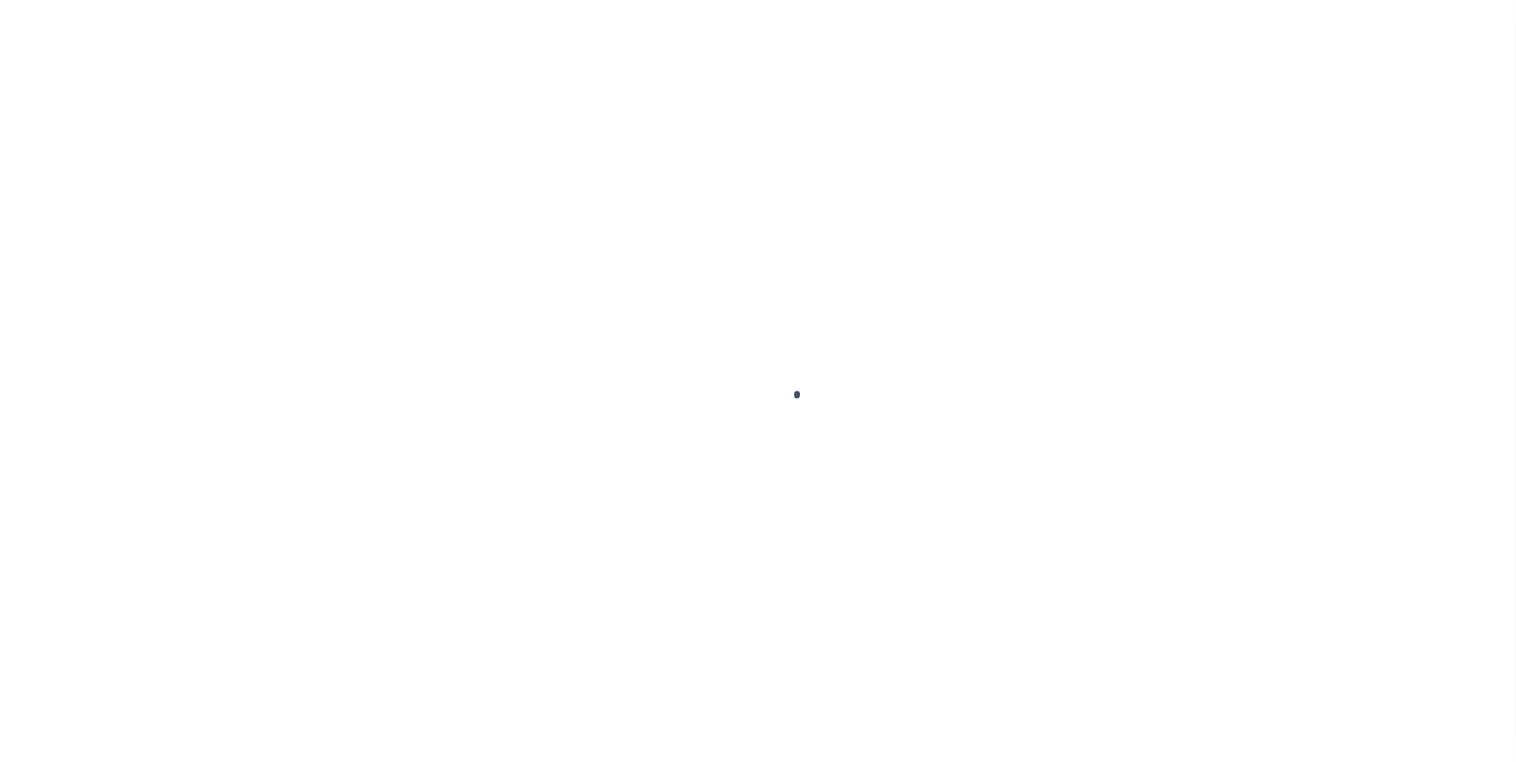
scroll to position [16, 0]
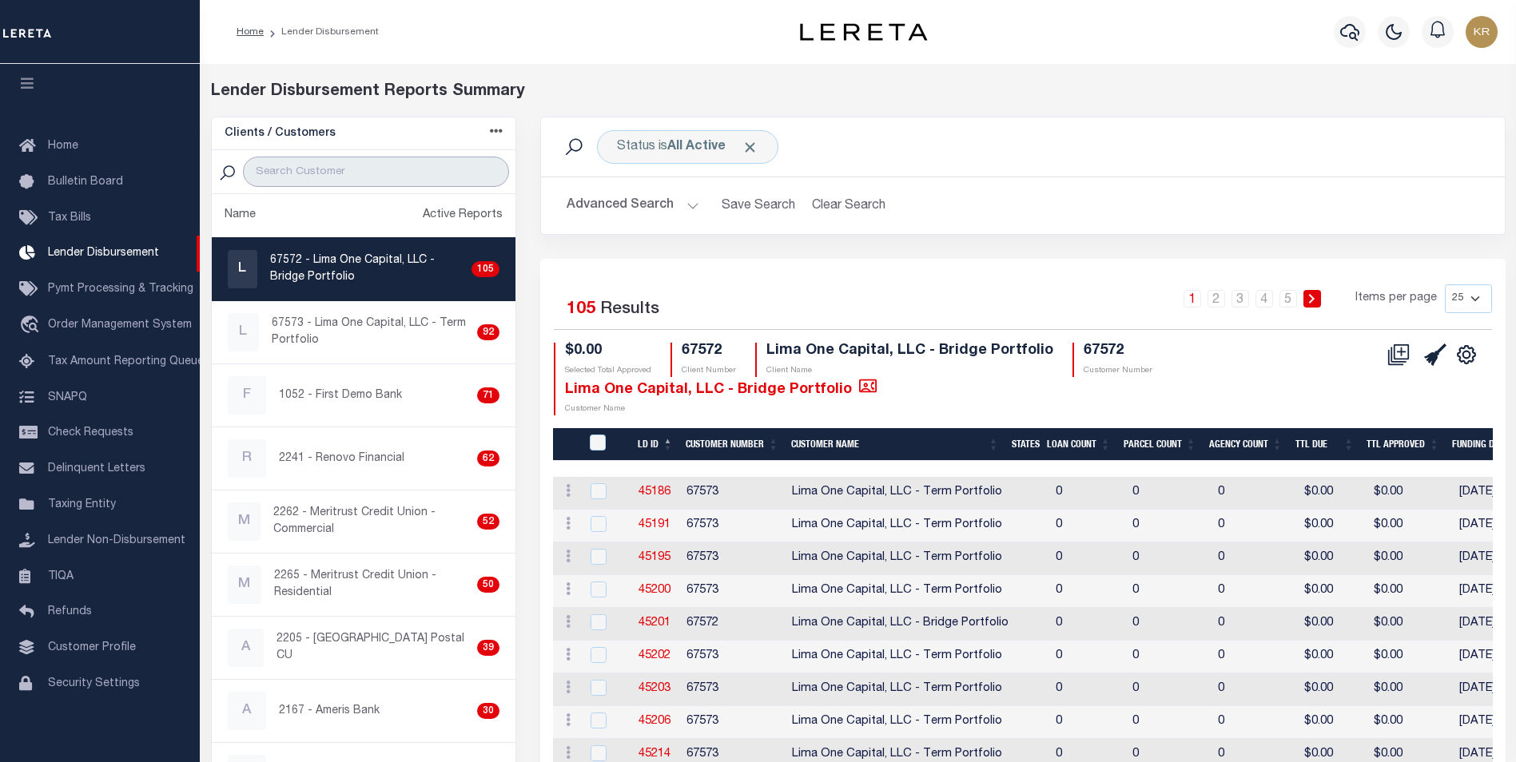
click at [320, 164] on input "search" at bounding box center [376, 172] width 266 height 30
type input "first bank"
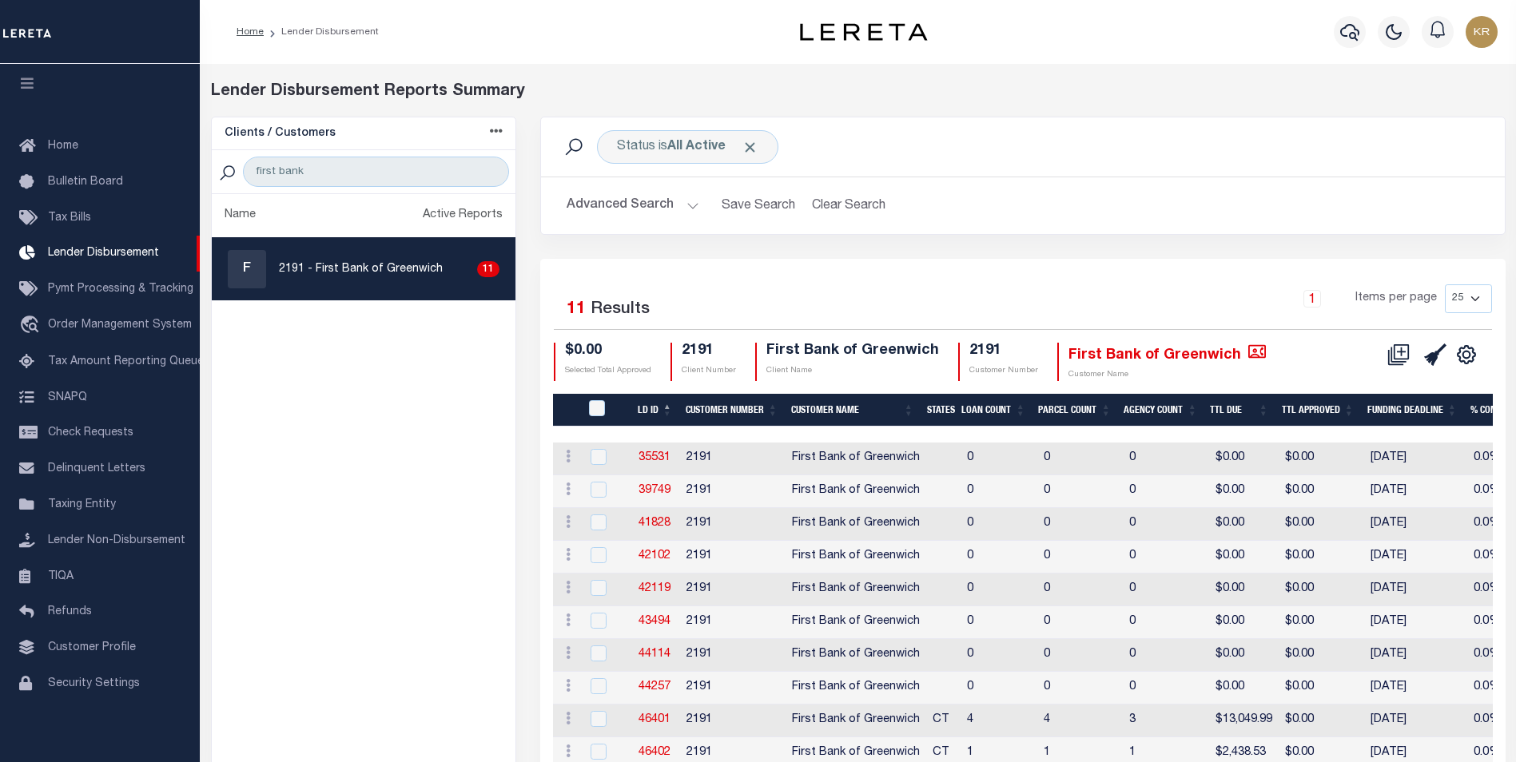
click at [382, 277] on p "2191 - First Bank of Greenwich" at bounding box center [361, 269] width 164 height 17
checkbox input "true"
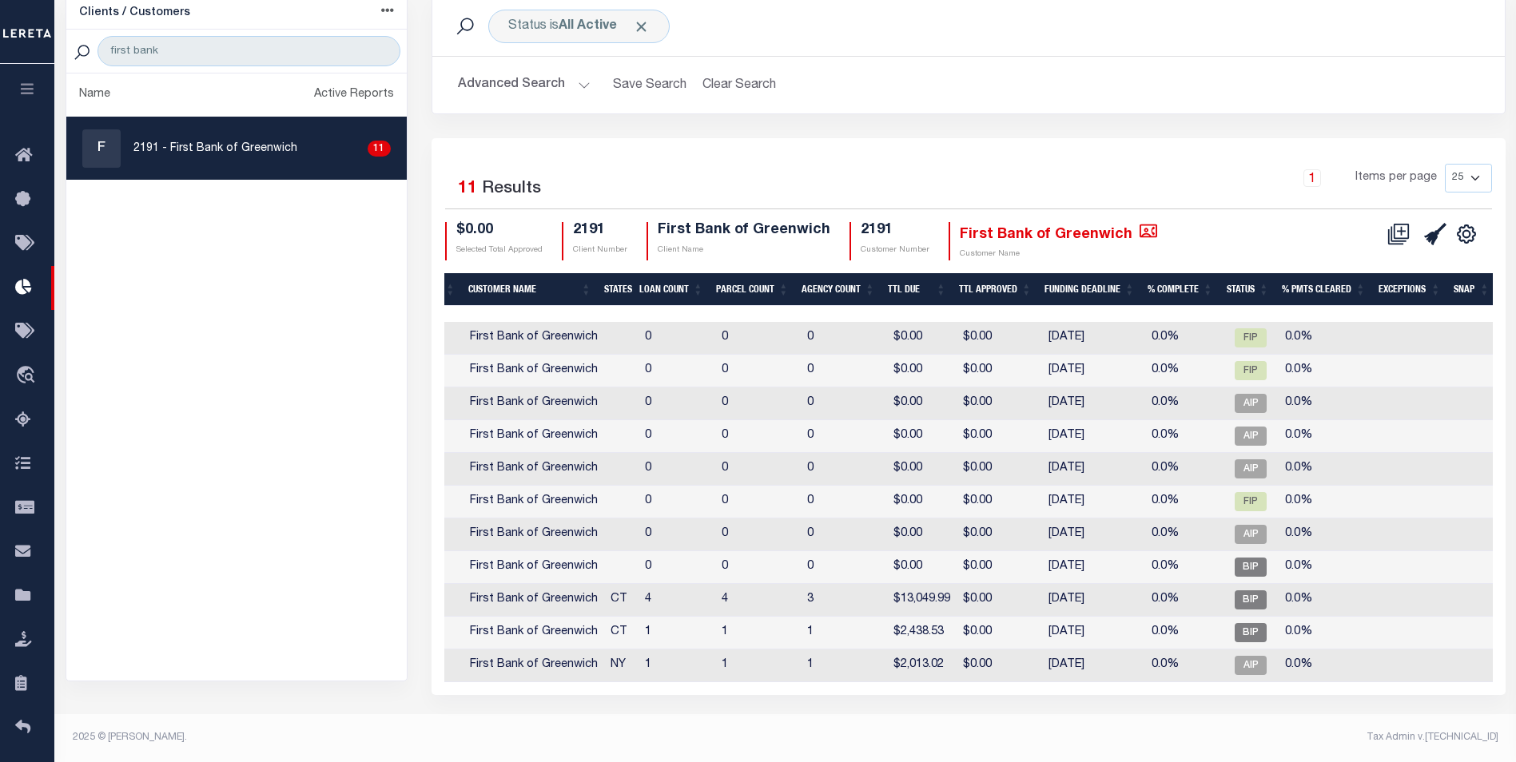
scroll to position [0, 123]
